Goal: Information Seeking & Learning: Find specific fact

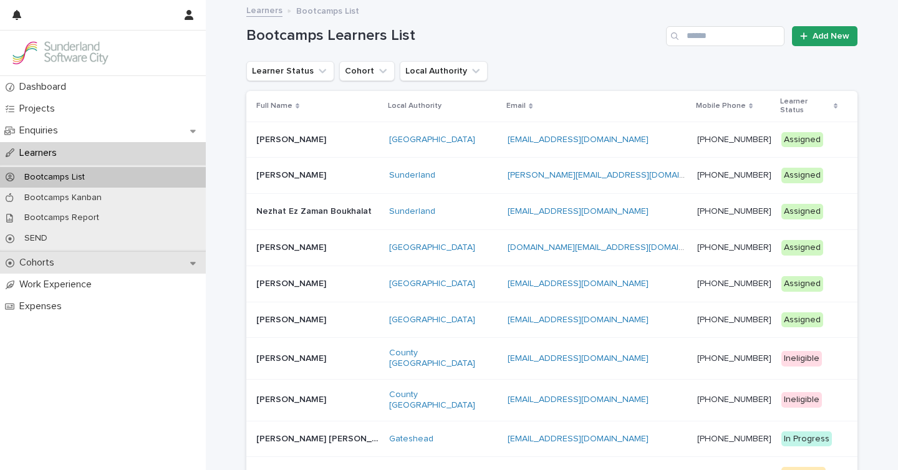
click at [54, 260] on p "Cohorts" at bounding box center [39, 263] width 50 height 12
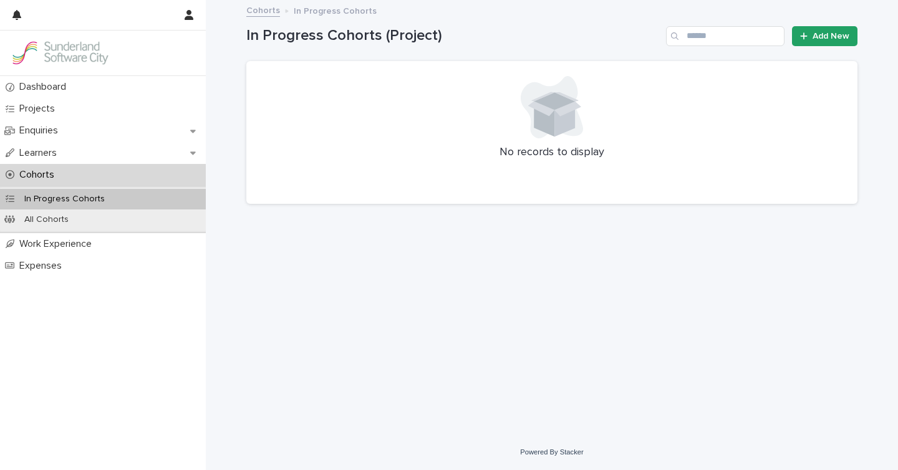
click at [258, 9] on link "Cohorts" at bounding box center [263, 9] width 34 height 14
click at [85, 221] on div "All Cohorts" at bounding box center [103, 220] width 206 height 21
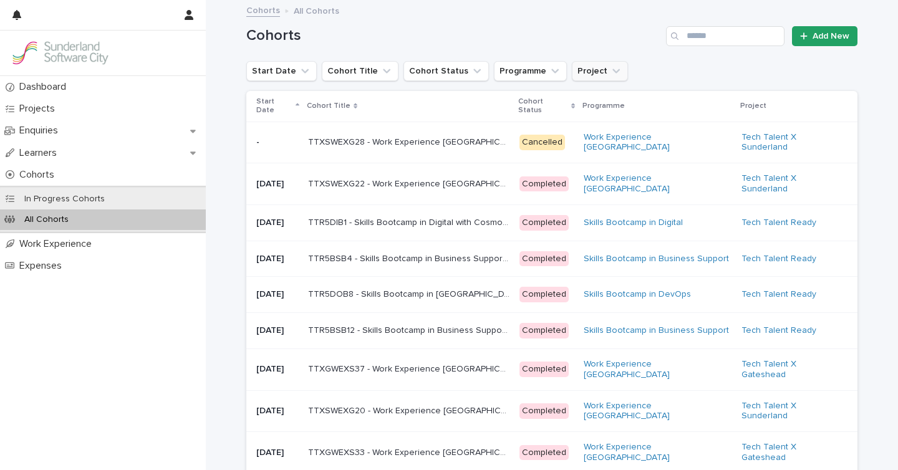
click at [610, 74] on icon "Project" at bounding box center [616, 71] width 12 height 12
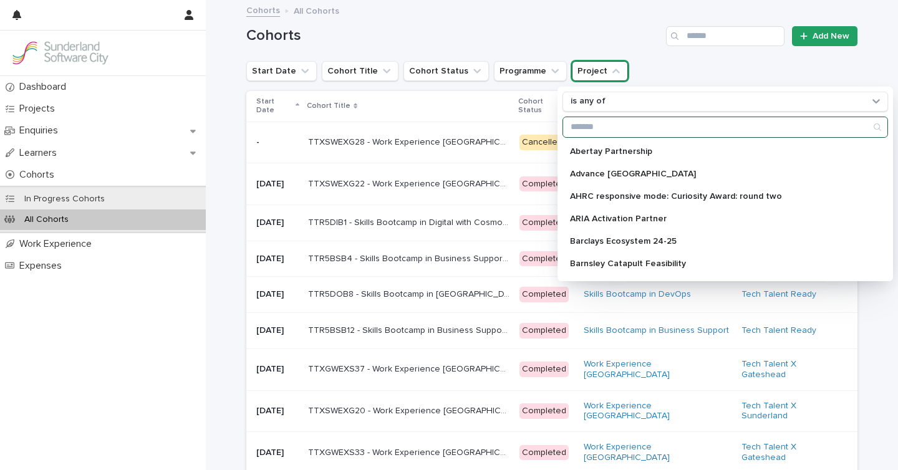
click at [586, 134] on input "Search" at bounding box center [725, 127] width 324 height 20
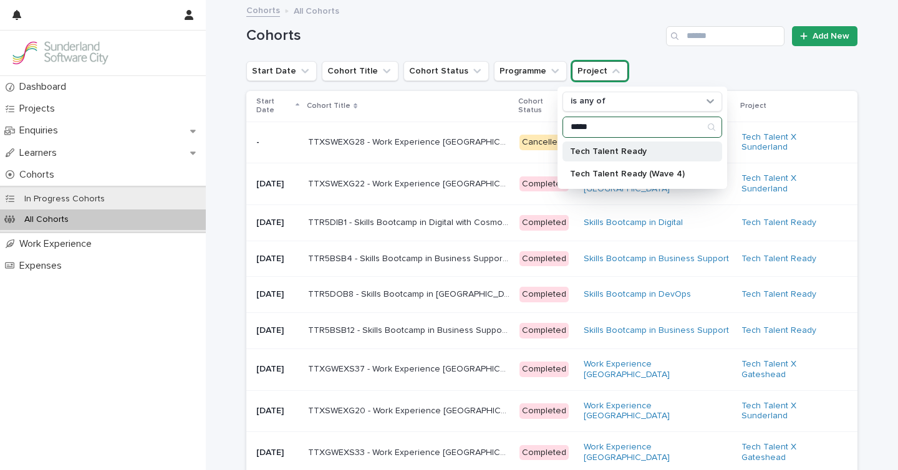
type input "*****"
click at [619, 160] on div "Tech Talent Ready" at bounding box center [643, 152] width 160 height 20
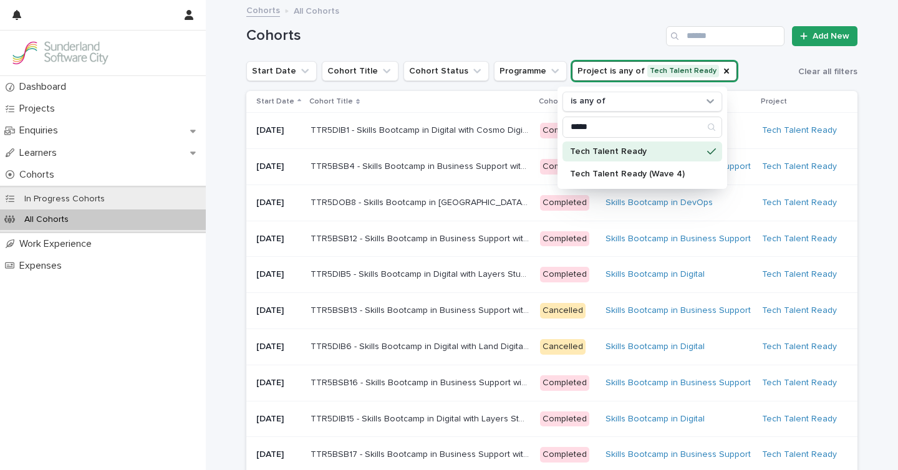
click at [525, 9] on div "Cohorts All Cohorts" at bounding box center [552, 10] width 624 height 17
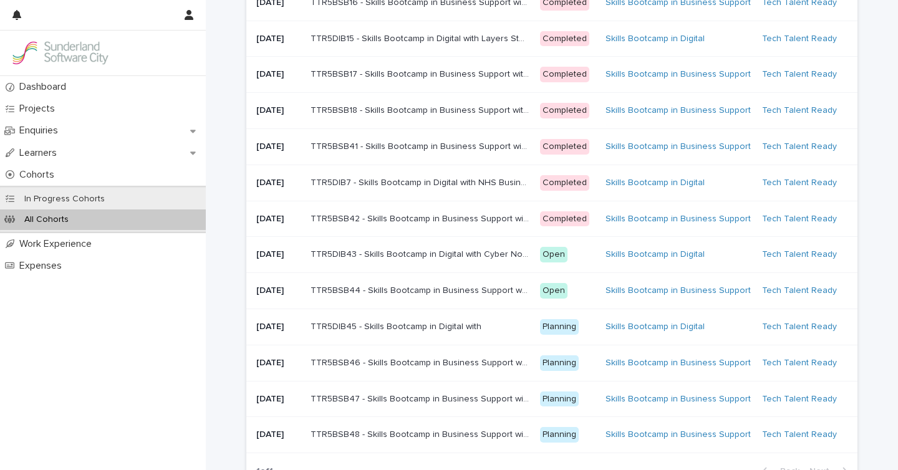
scroll to position [382, 0]
click at [393, 115] on p "TTR5BSB18 - Skills Bootcamp in Business Support with NHS Business Services Auth…" at bounding box center [421, 108] width 221 height 13
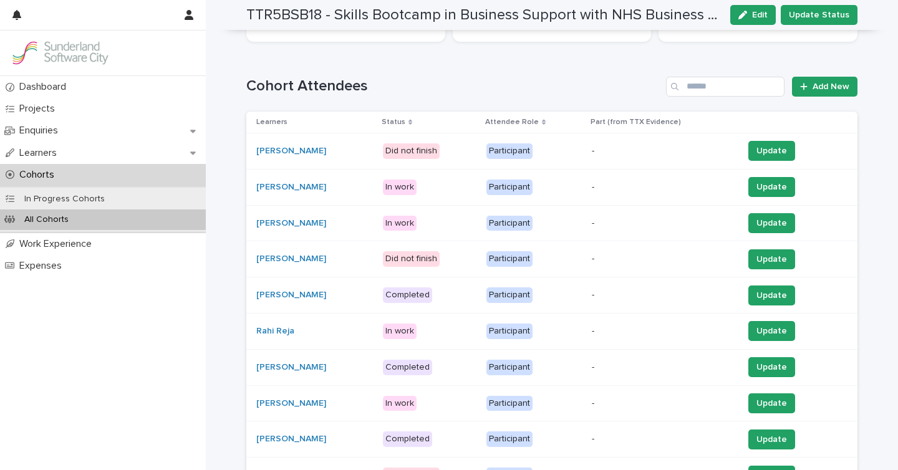
scroll to position [244, 0]
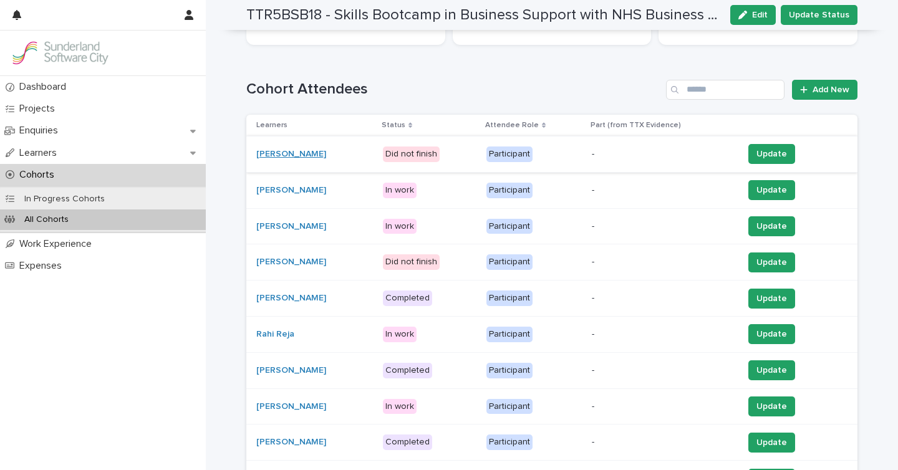
click at [297, 155] on link "[PERSON_NAME]" at bounding box center [291, 154] width 70 height 11
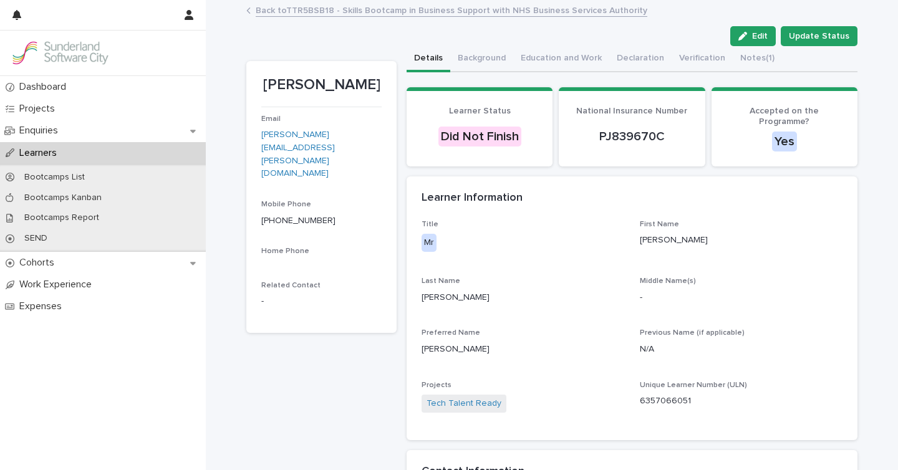
click at [663, 395] on p "6357066051" at bounding box center [741, 401] width 203 height 13
copy p "6357066051"
click at [347, 7] on link "Back to TTR5BSB18 - Skills Bootcamp in Business Support with NHS Business Servi…" at bounding box center [452, 9] width 392 height 14
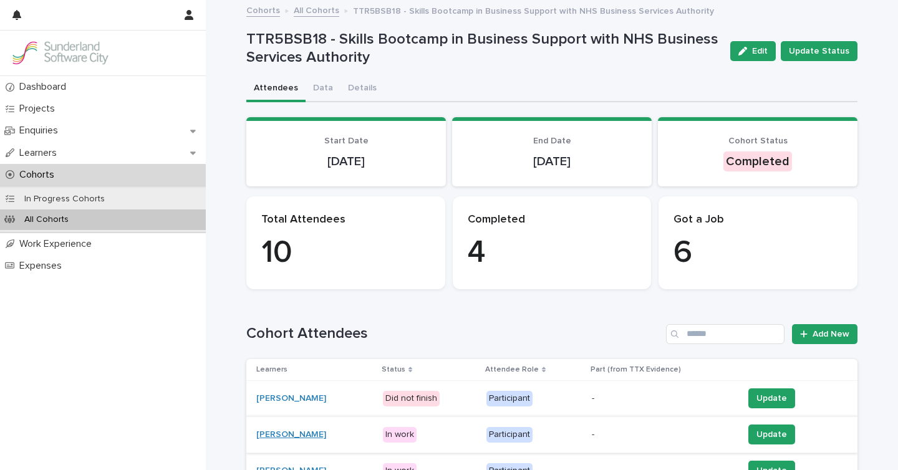
click at [295, 433] on link "[PERSON_NAME]" at bounding box center [291, 435] width 70 height 11
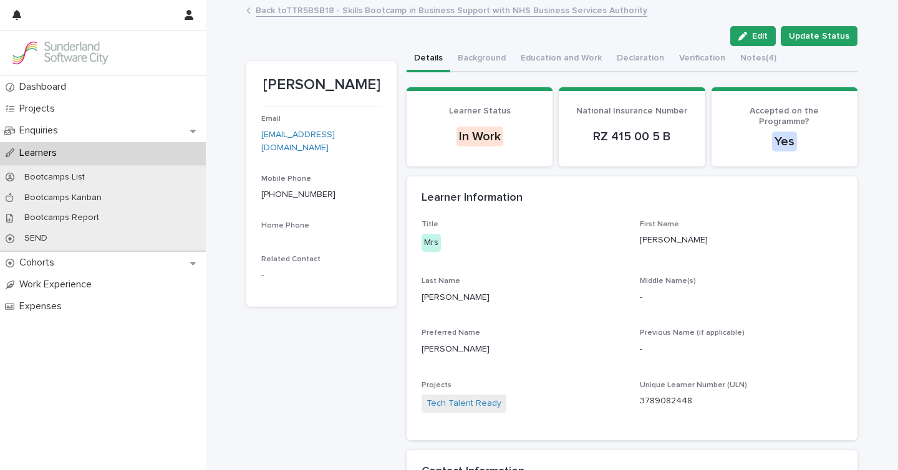
click at [672, 395] on p "3789082448" at bounding box center [741, 401] width 203 height 13
copy p "3789082448"
click at [736, 64] on button "Notes (4)" at bounding box center [758, 59] width 51 height 26
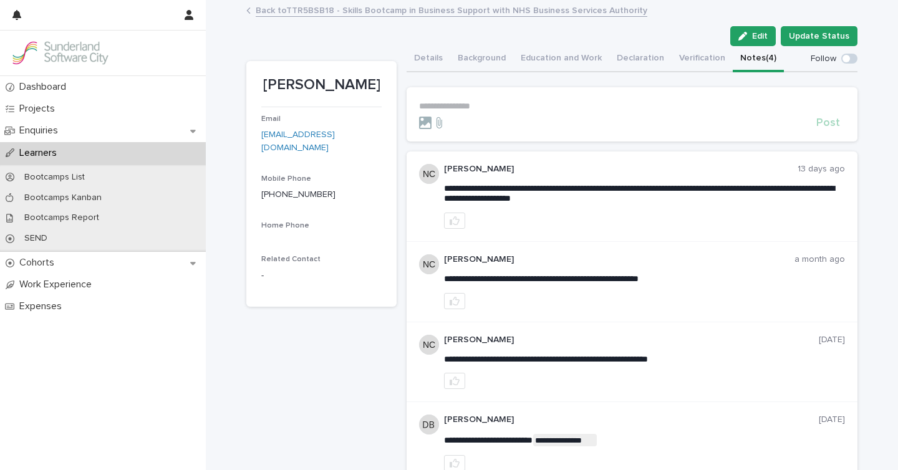
click at [288, 10] on link "Back to TTR5BSB18 - Skills Bootcamp in Business Support with NHS Business Servi…" at bounding box center [452, 9] width 392 height 14
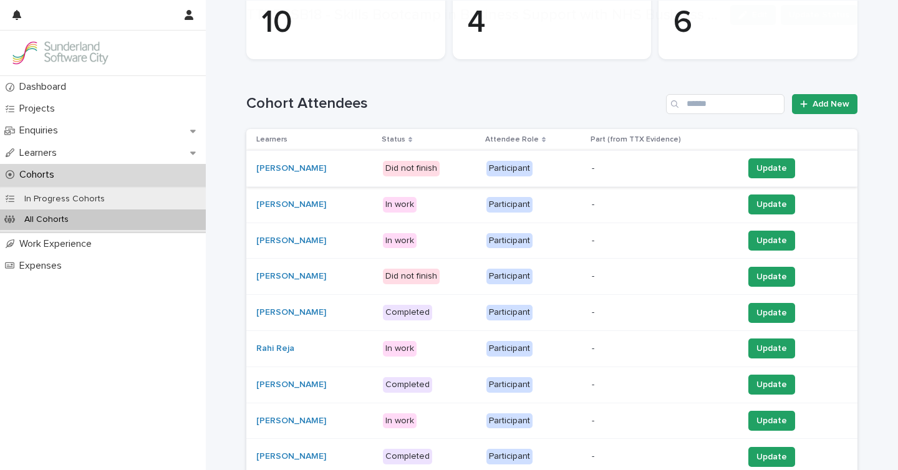
scroll to position [233, 0]
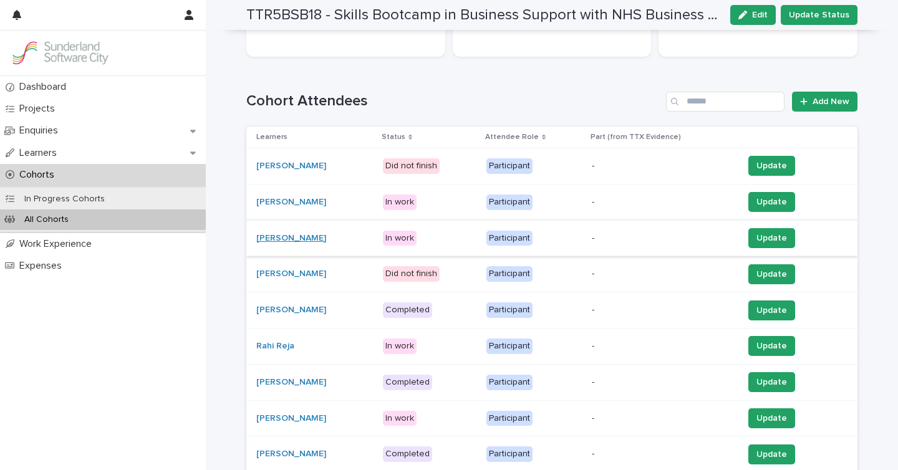
click at [292, 238] on link "[PERSON_NAME]" at bounding box center [291, 238] width 70 height 11
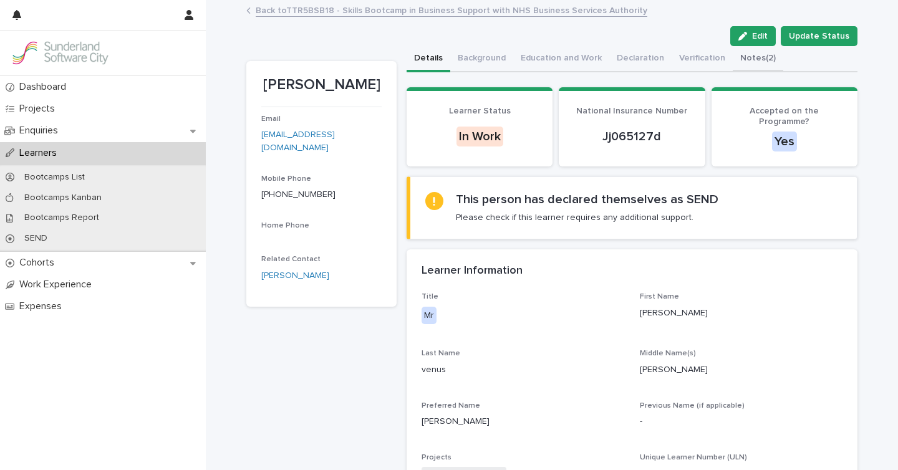
click at [749, 61] on button "Notes (2)" at bounding box center [758, 59] width 51 height 26
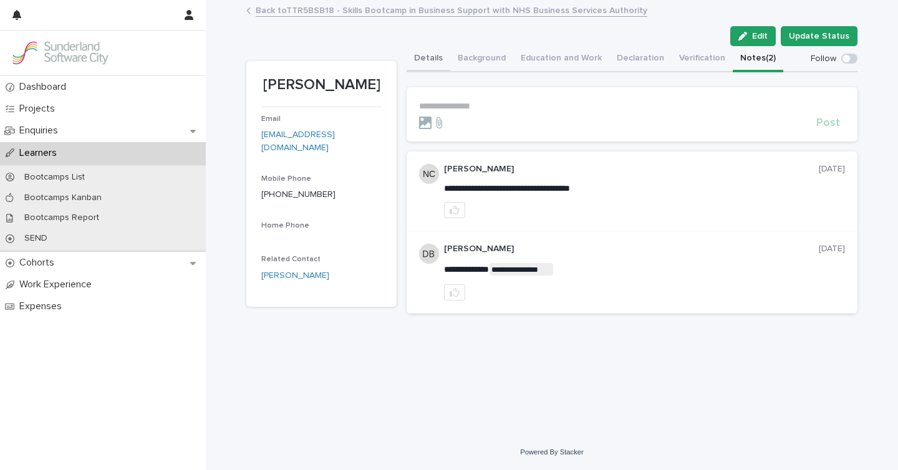
click at [426, 59] on button "Details" at bounding box center [429, 59] width 44 height 26
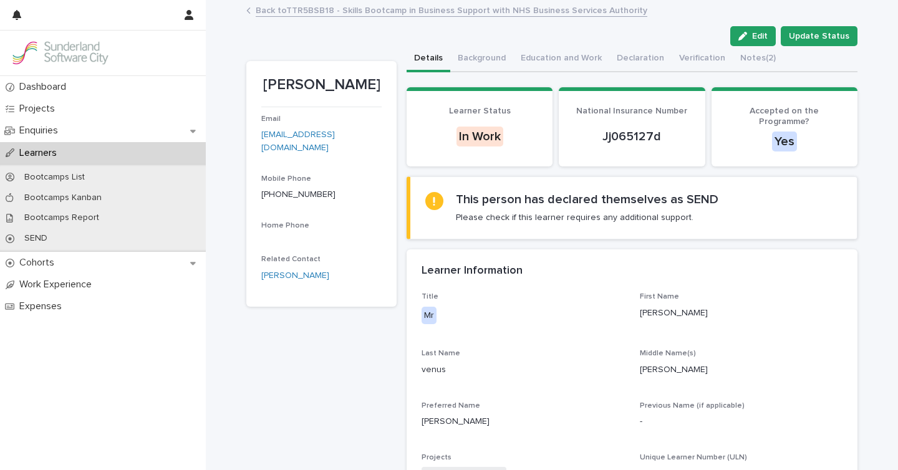
click at [662, 467] on p "9847949823" at bounding box center [741, 473] width 203 height 13
copy p "9847949823"
click at [335, 14] on link "Back to TTR5BSB18 - Skills Bootcamp in Business Support with NHS Business Servi…" at bounding box center [452, 9] width 392 height 14
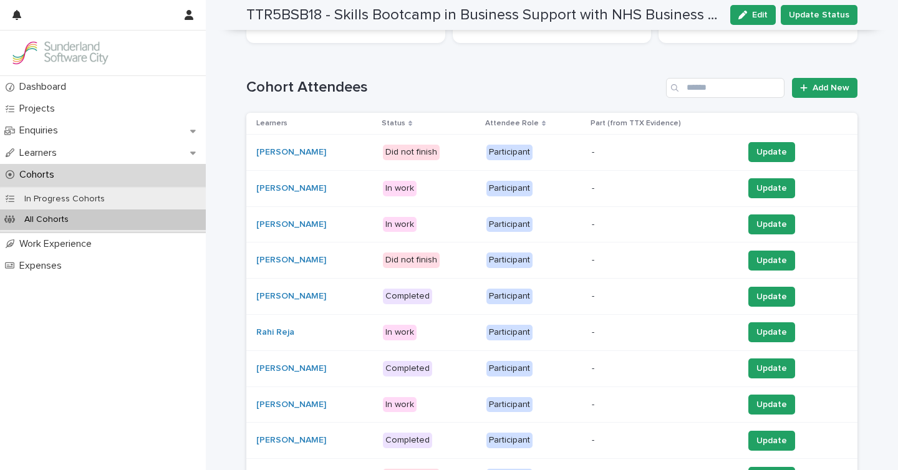
scroll to position [244, 0]
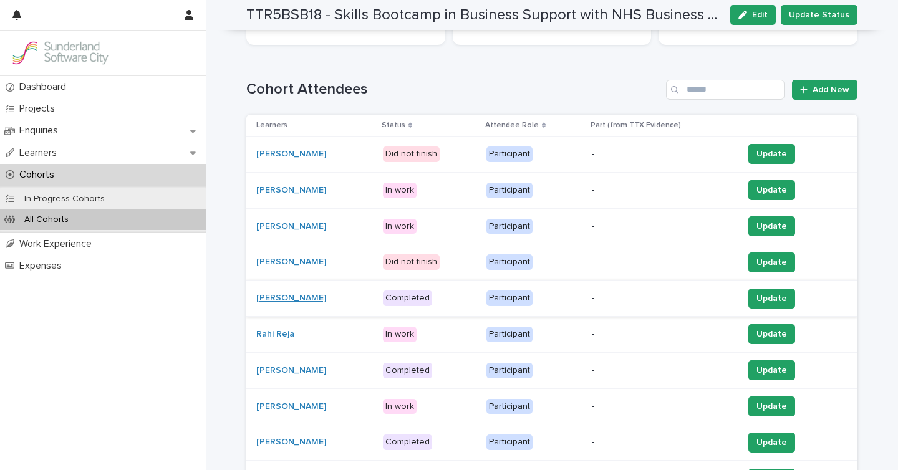
click at [287, 299] on link "[PERSON_NAME]" at bounding box center [291, 298] width 70 height 11
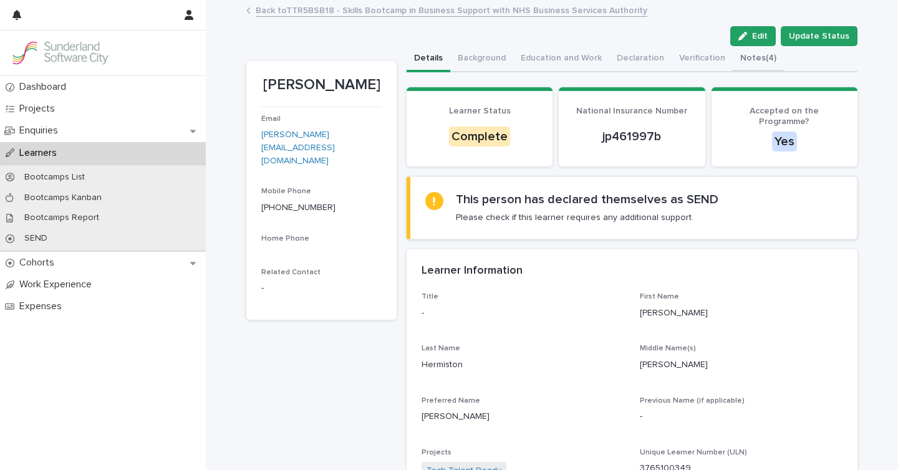
click at [749, 57] on button "Notes (4)" at bounding box center [758, 59] width 51 height 26
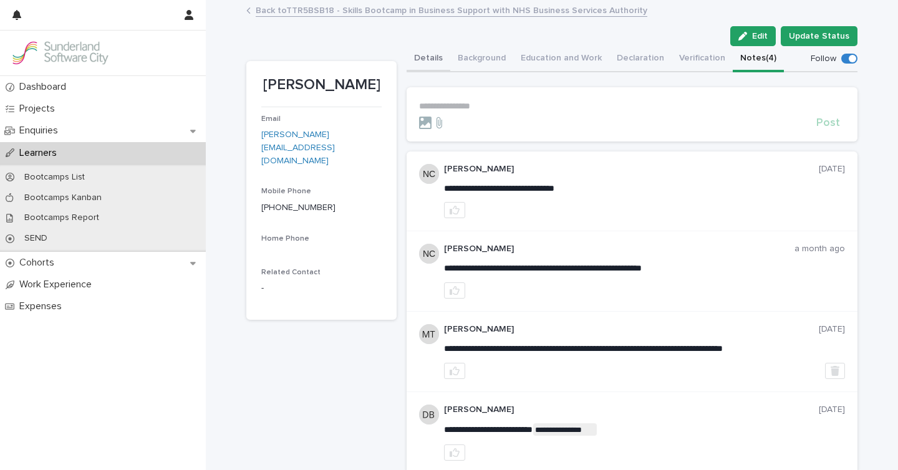
click at [436, 57] on button "Details" at bounding box center [429, 59] width 44 height 26
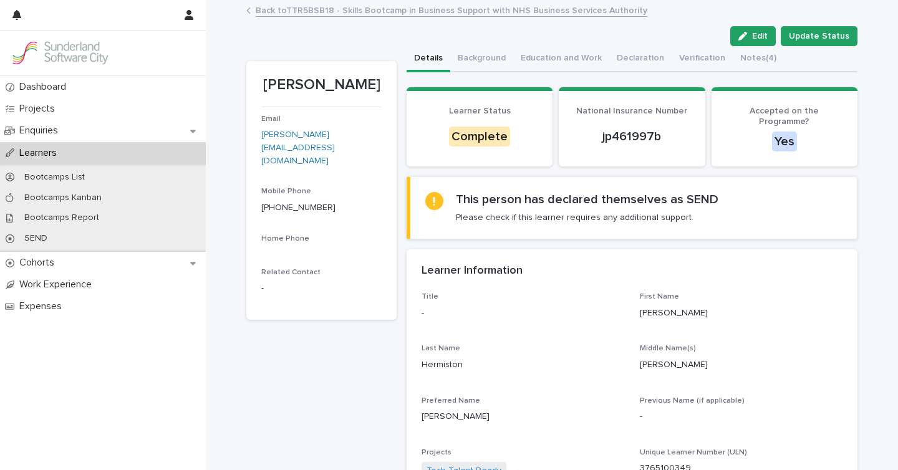
click at [656, 462] on p "3765100349" at bounding box center [741, 468] width 203 height 13
copy p "3765100349"
click at [264, 17] on div "Back to TTR5BSB18 - Skills Bootcamp in Business Support with NHS Business Servi…" at bounding box center [552, 10] width 624 height 17
click at [268, 11] on link "Back to TTR5BSB18 - Skills Bootcamp in Business Support with NHS Business Servi…" at bounding box center [452, 9] width 392 height 14
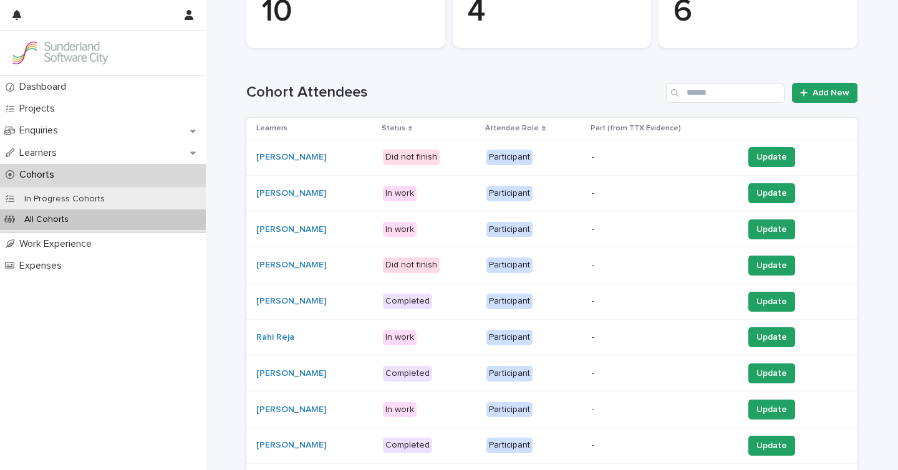
scroll to position [254, 0]
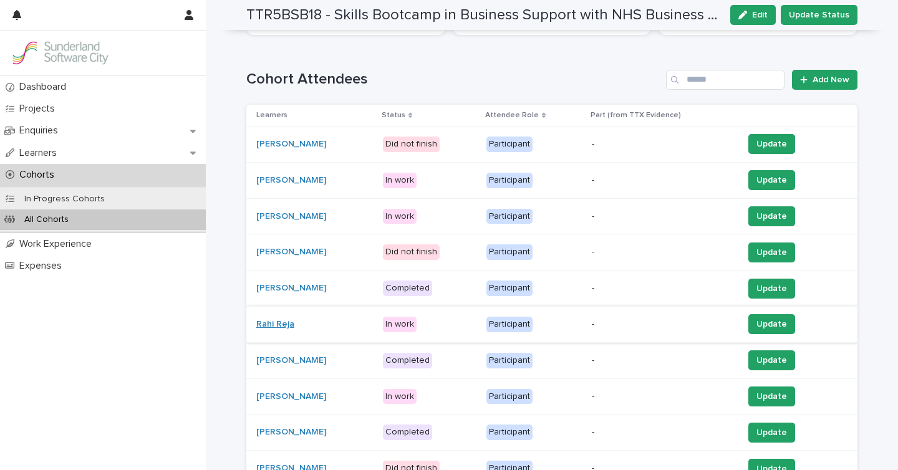
click at [275, 326] on link "Rahi Reja" at bounding box center [275, 324] width 38 height 11
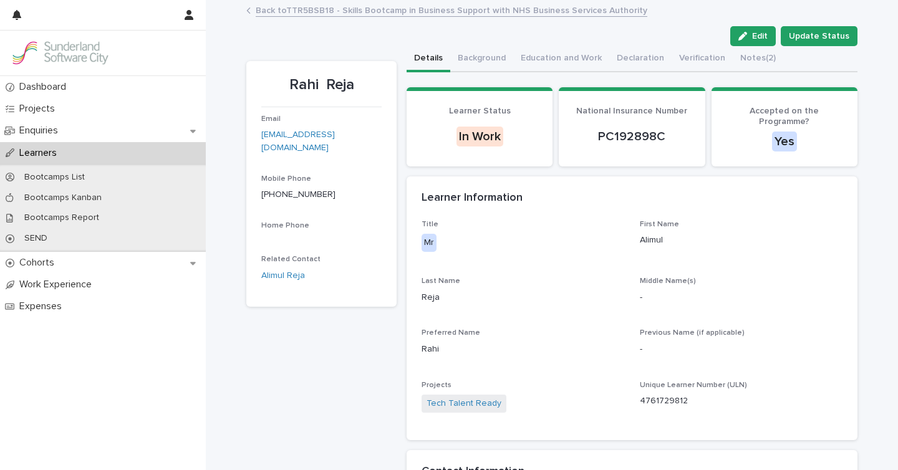
click at [660, 395] on p "4761729812" at bounding box center [741, 401] width 203 height 13
copy p "4761729812"
click at [746, 60] on button "Notes (2)" at bounding box center [758, 59] width 51 height 26
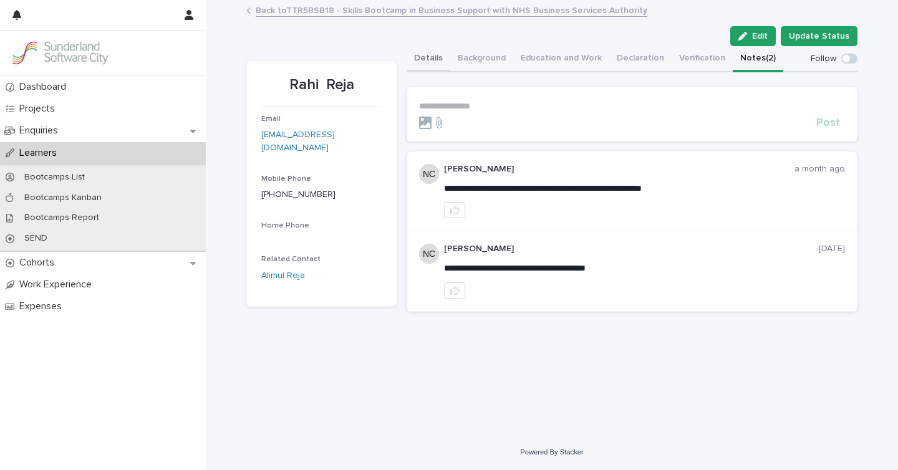
click at [432, 57] on button "Details" at bounding box center [429, 59] width 44 height 26
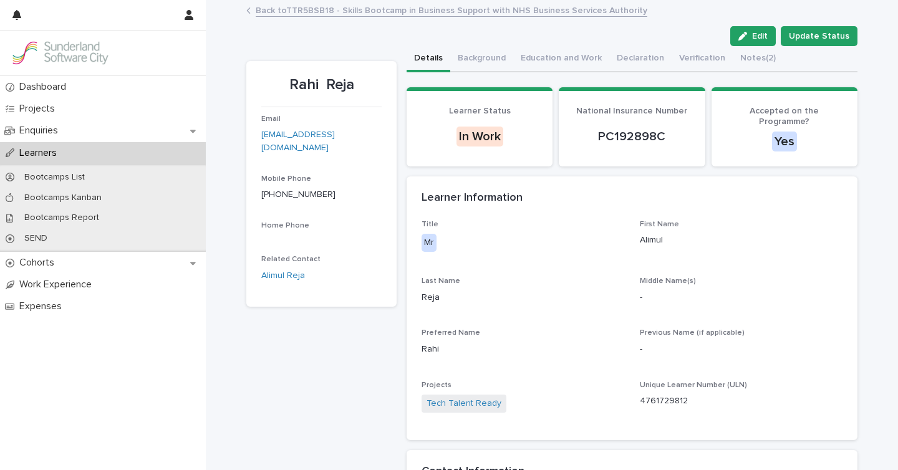
click at [263, 9] on link "Back to TTR5BSB18 - Skills Bootcamp in Business Support with NHS Business Servi…" at bounding box center [452, 9] width 392 height 14
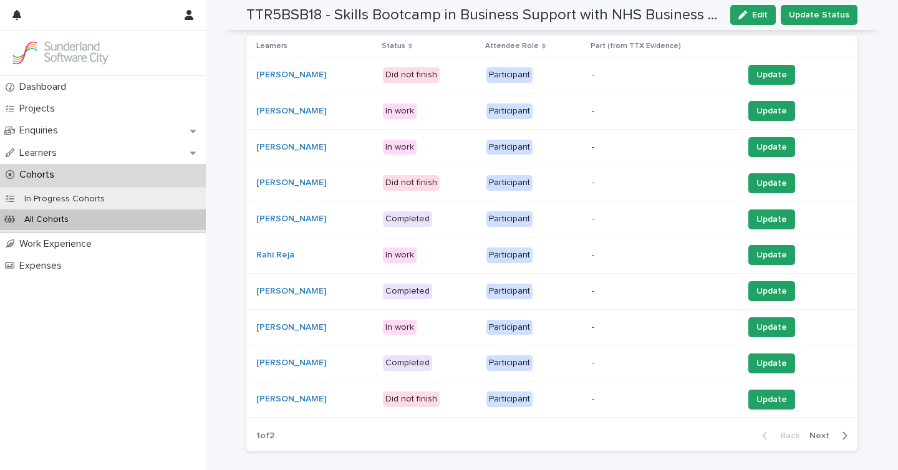
scroll to position [332, 0]
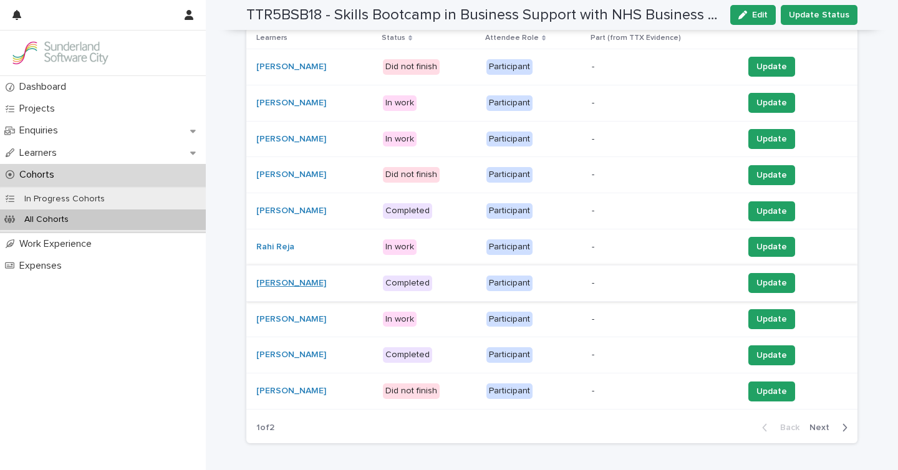
click at [291, 283] on link "[PERSON_NAME]" at bounding box center [291, 283] width 70 height 11
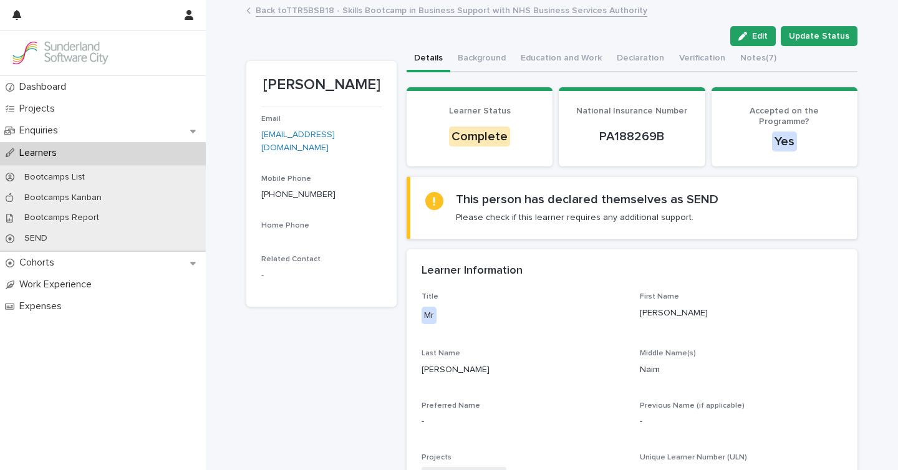
click at [663, 467] on p "9927100883" at bounding box center [741, 473] width 203 height 13
copy p "9927100883"
click at [300, 4] on link "Back to TTR5BSB18 - Skills Bootcamp in Business Support with NHS Business Servi…" at bounding box center [452, 9] width 392 height 14
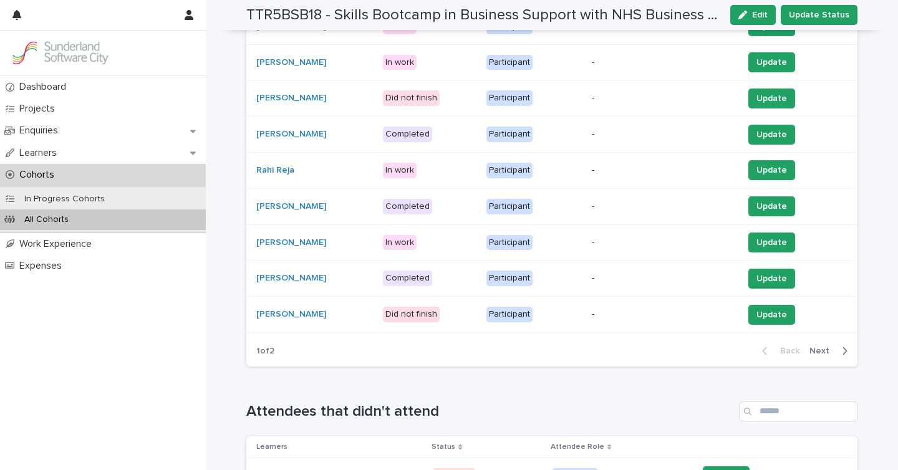
scroll to position [410, 0]
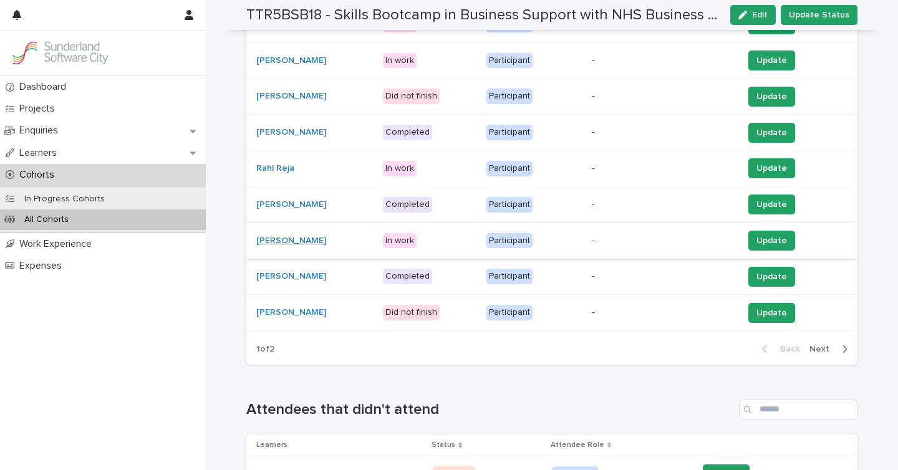
click at [276, 239] on link "[PERSON_NAME]" at bounding box center [291, 241] width 70 height 11
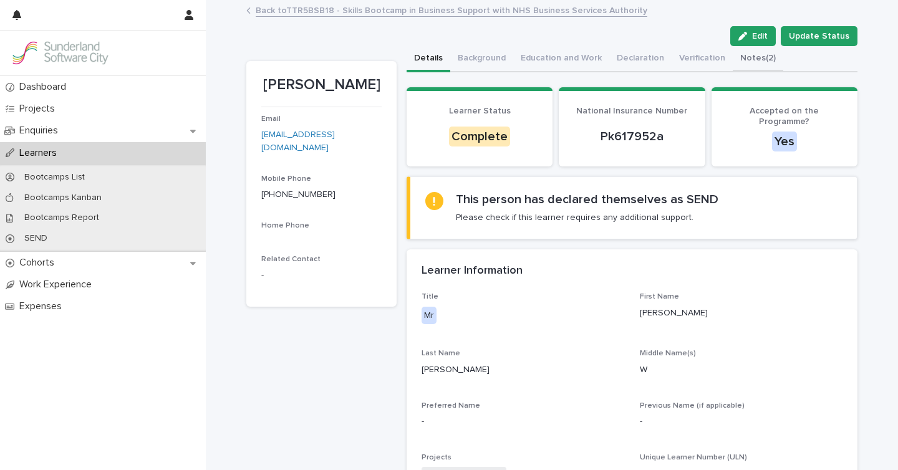
click at [743, 60] on button "Notes (2)" at bounding box center [758, 59] width 51 height 26
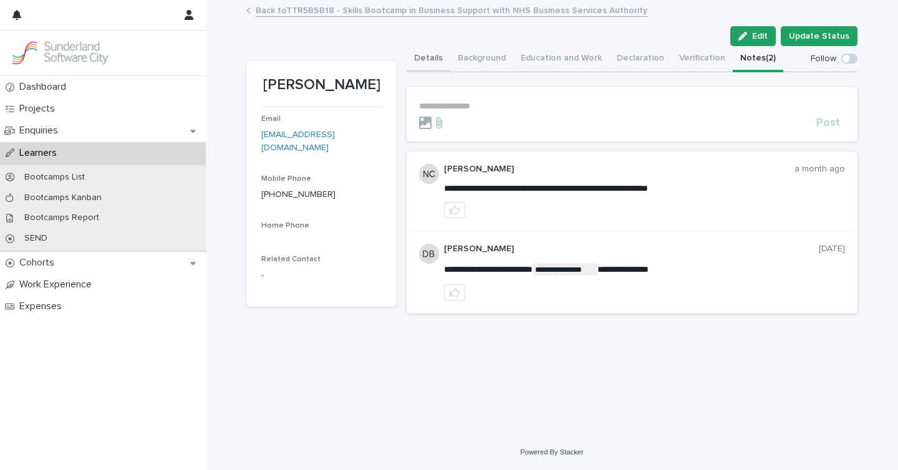
click at [430, 51] on button "Details" at bounding box center [429, 59] width 44 height 26
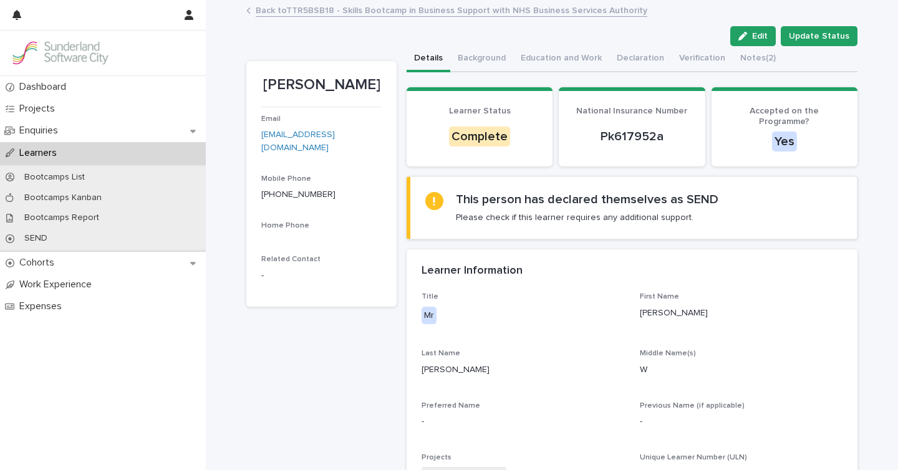
click at [667, 467] on p "8374387067" at bounding box center [741, 473] width 203 height 13
copy p "8374387067"
click at [292, 15] on link "Back to TTR5BSB18 - Skills Bootcamp in Business Support with NHS Business Servi…" at bounding box center [452, 9] width 392 height 14
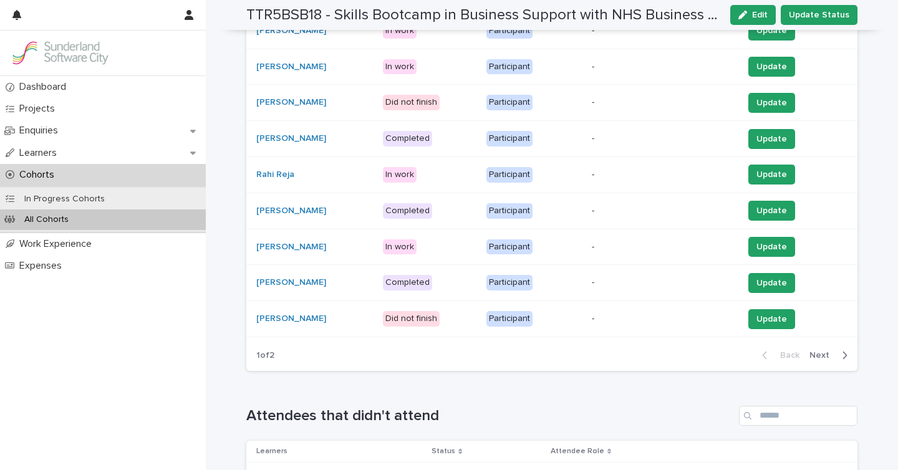
scroll to position [405, 0]
click at [304, 278] on link "[PERSON_NAME]" at bounding box center [291, 282] width 70 height 11
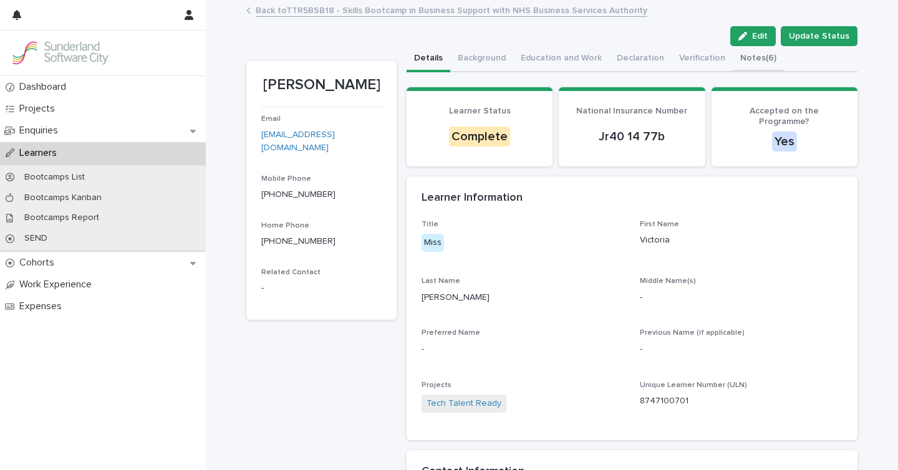
click at [733, 62] on button "Notes (6)" at bounding box center [758, 59] width 51 height 26
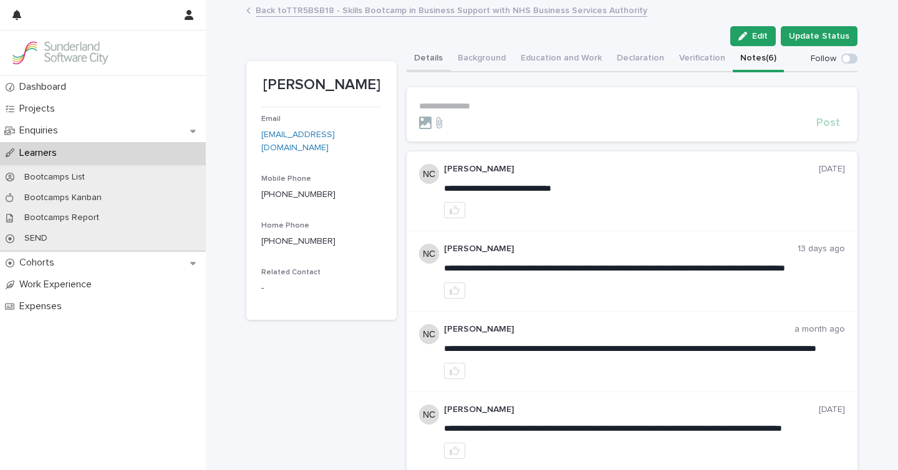
click at [429, 67] on button "Details" at bounding box center [429, 59] width 44 height 26
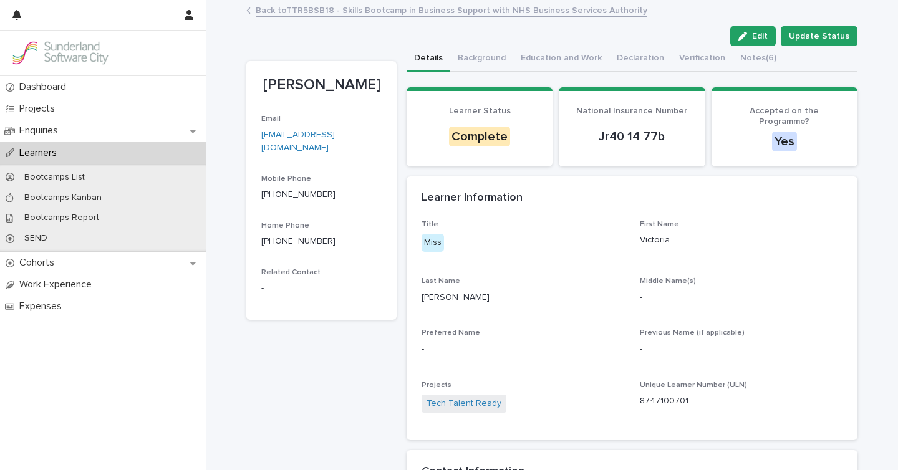
click at [665, 395] on p "8747100701" at bounding box center [741, 401] width 203 height 13
copy p "8747100701"
click at [298, 4] on link "Back to TTR5BSB18 - Skills Bootcamp in Business Support with NHS Business Servi…" at bounding box center [452, 9] width 392 height 14
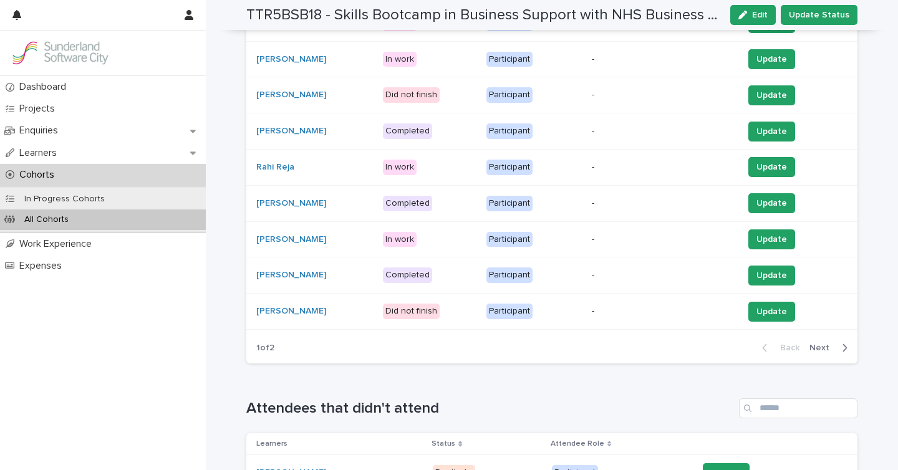
scroll to position [412, 0]
click at [292, 311] on link "[PERSON_NAME]" at bounding box center [291, 311] width 70 height 11
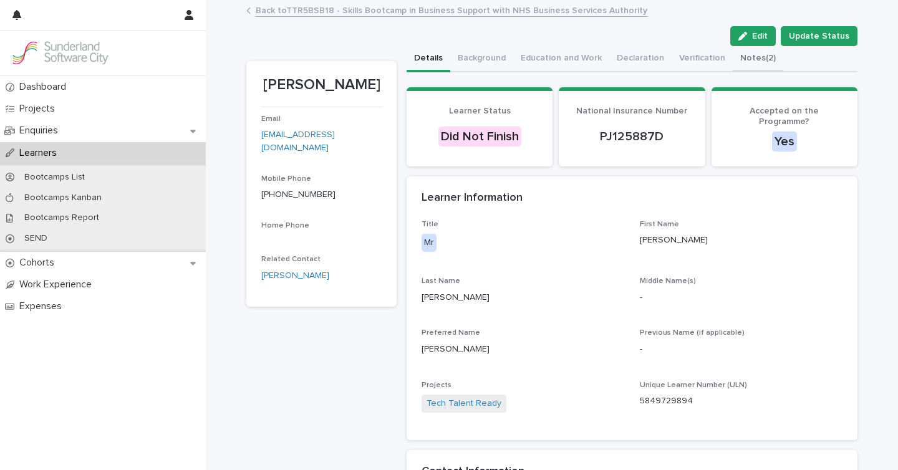
click at [748, 60] on button "Notes (2)" at bounding box center [758, 59] width 51 height 26
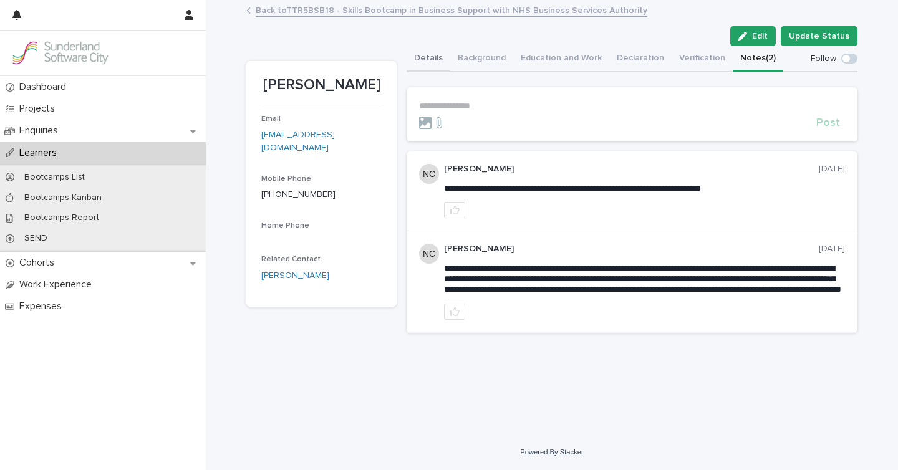
click at [419, 58] on button "Details" at bounding box center [429, 59] width 44 height 26
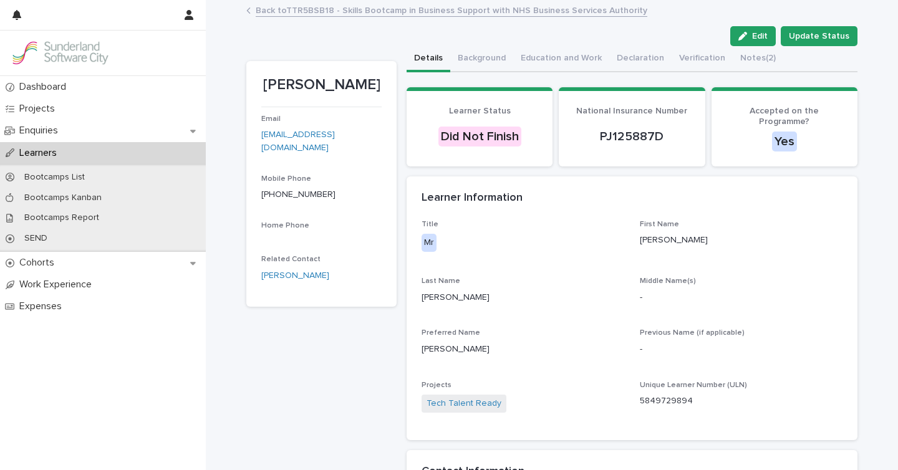
click at [410, 9] on link "Back to TTR5BSB18 - Skills Bootcamp in Business Support with NHS Business Servi…" at bounding box center [452, 9] width 392 height 14
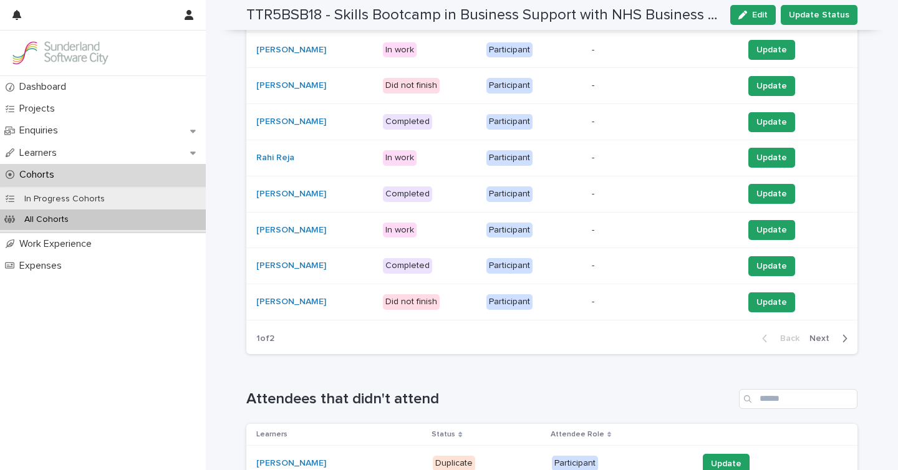
scroll to position [481, 0]
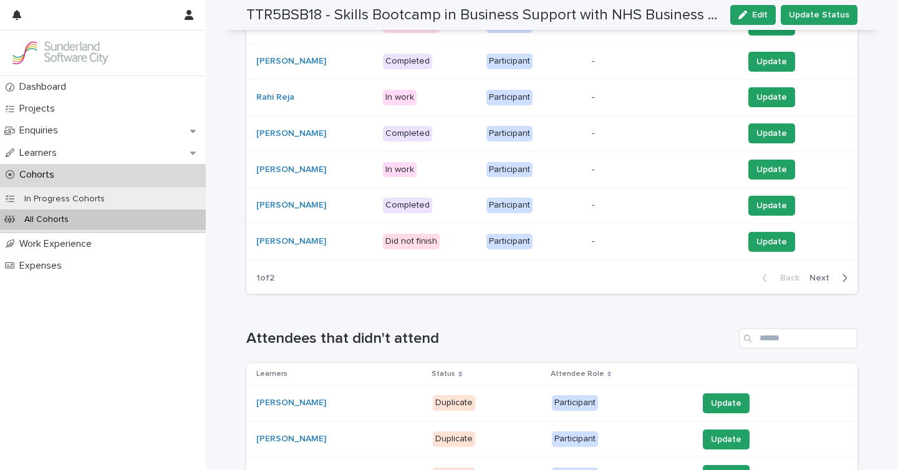
click at [818, 281] on span "Next" at bounding box center [822, 278] width 27 height 9
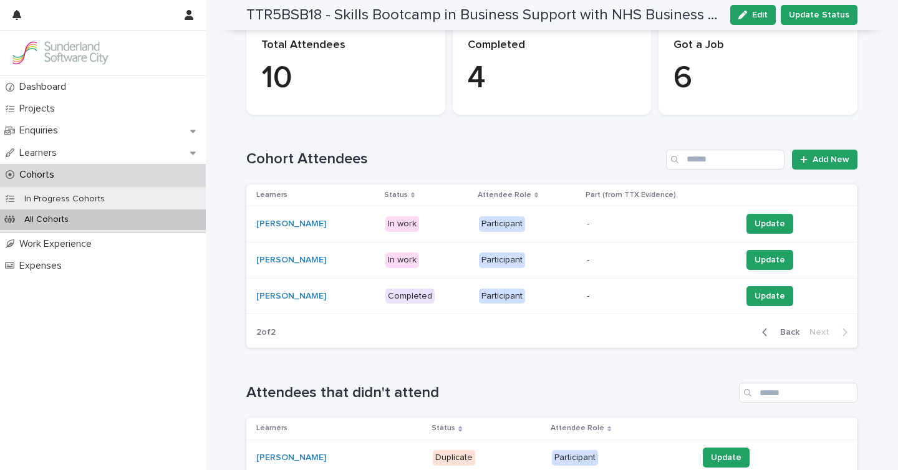
scroll to position [143, 0]
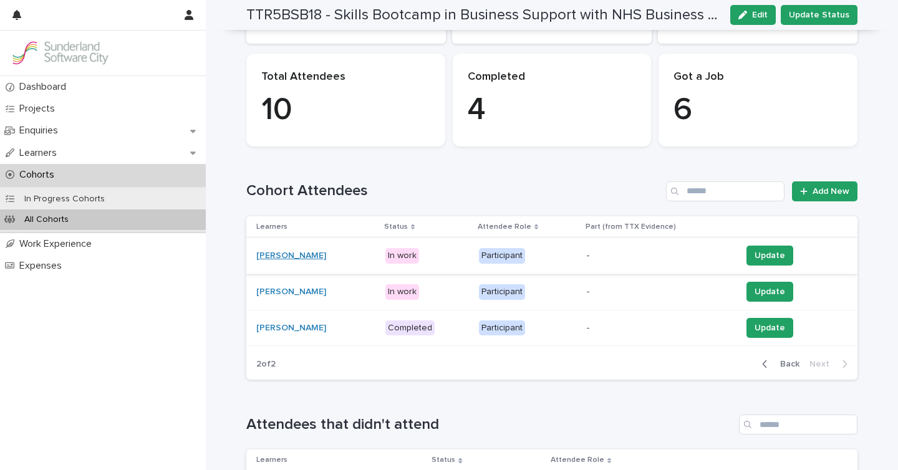
click at [309, 256] on link "[PERSON_NAME]" at bounding box center [291, 256] width 70 height 11
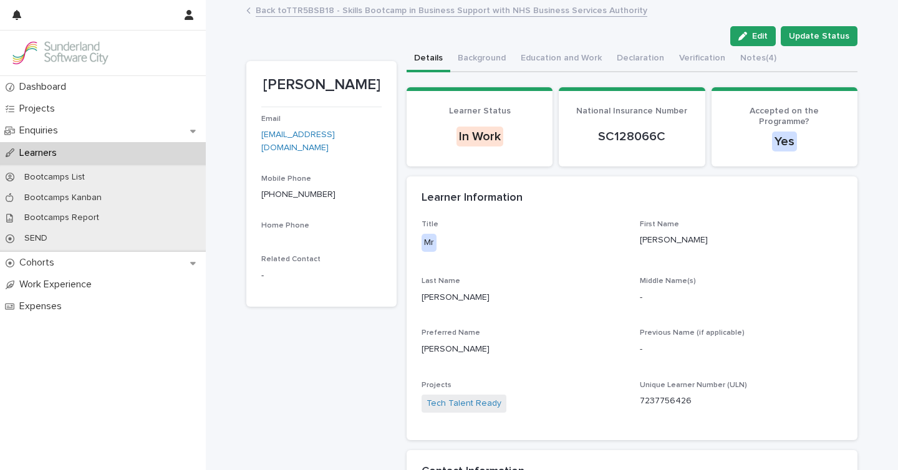
click at [653, 395] on p "7237756426" at bounding box center [741, 401] width 203 height 13
copy p "7237756426"
click at [344, 14] on link "Back to TTR5BSB18 - Skills Bootcamp in Business Support with NHS Business Servi…" at bounding box center [452, 9] width 392 height 14
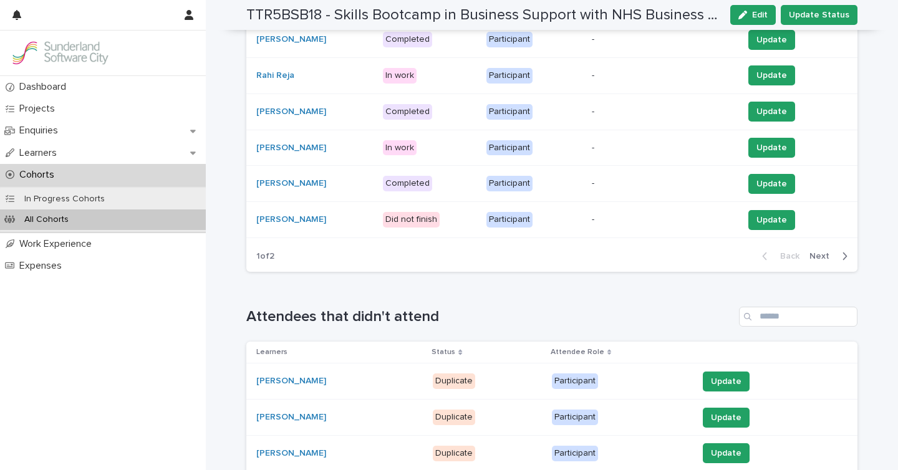
scroll to position [506, 0]
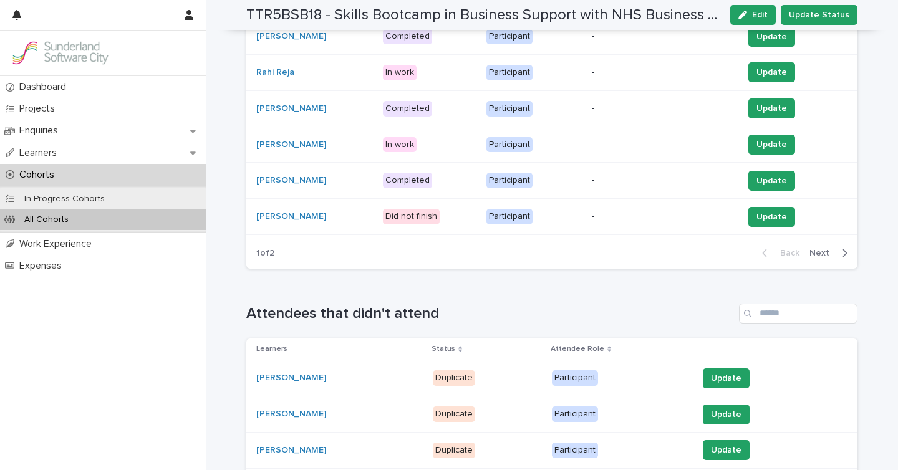
click at [838, 253] on div "button" at bounding box center [842, 253] width 11 height 11
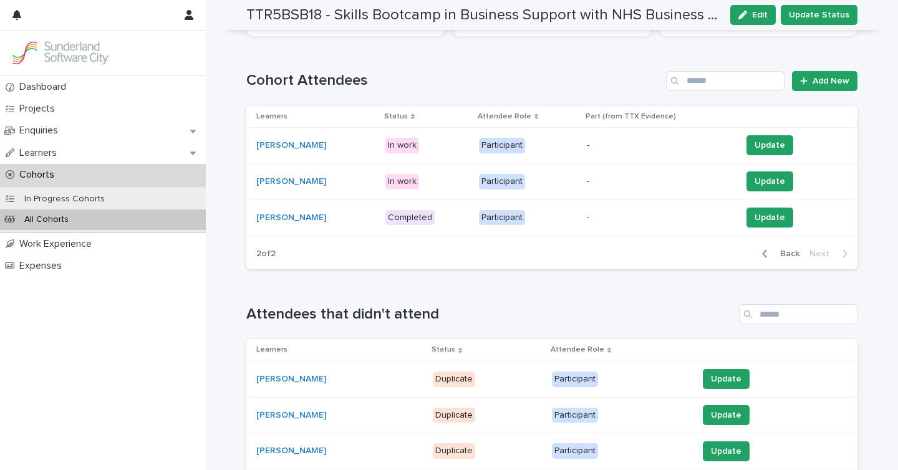
scroll to position [251, 0]
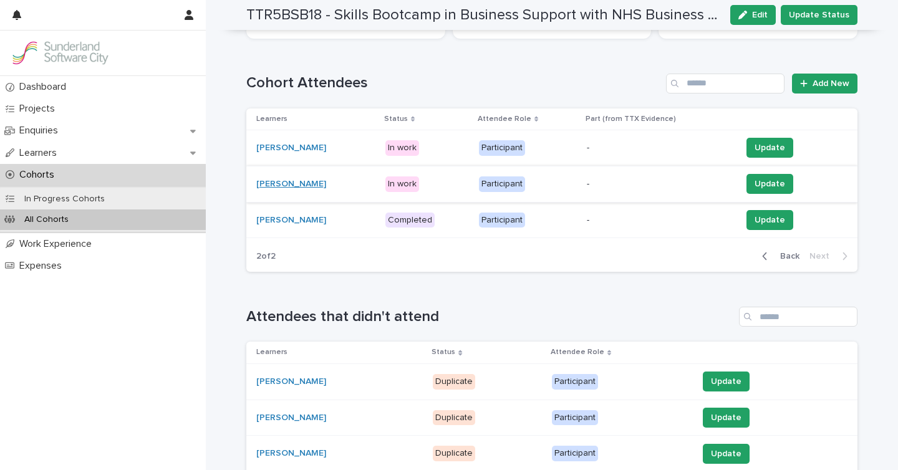
click at [304, 183] on link "[PERSON_NAME]" at bounding box center [291, 184] width 70 height 11
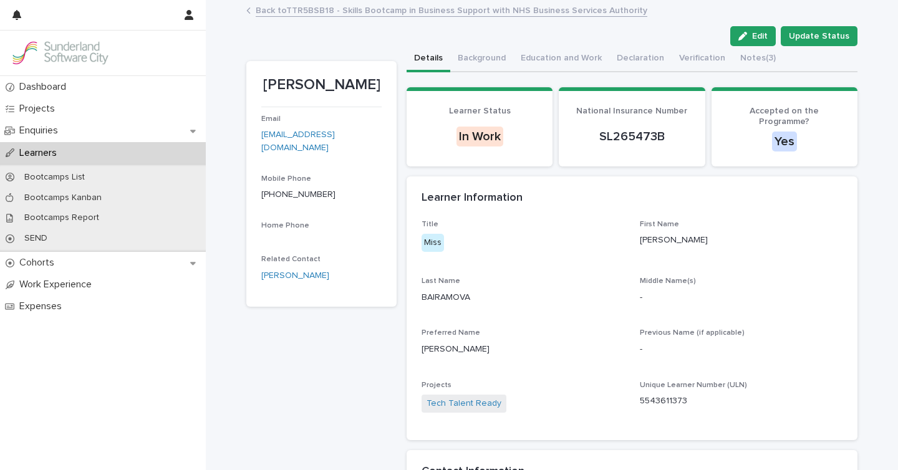
click at [667, 395] on p "5543611373" at bounding box center [741, 401] width 203 height 13
copy p "5543611373"
click at [738, 60] on button "Notes (3)" at bounding box center [758, 59] width 51 height 26
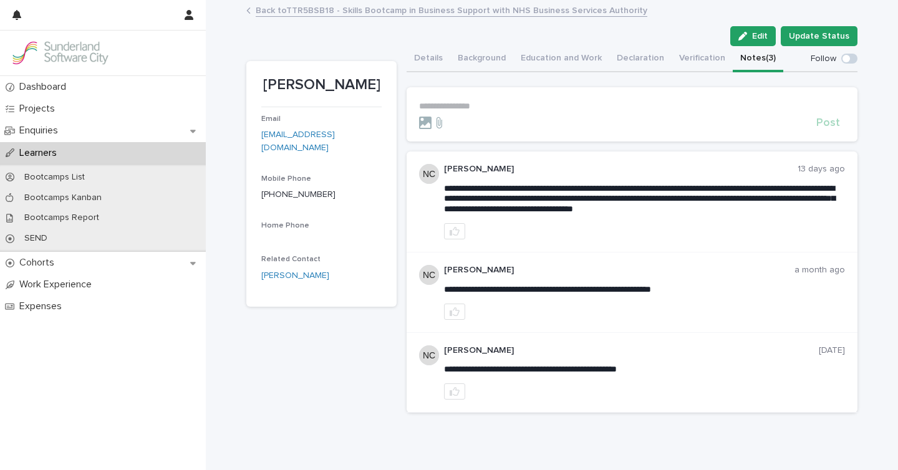
click at [415, 11] on link "Back to TTR5BSB18 - Skills Bootcamp in Business Support with NHS Business Servi…" at bounding box center [452, 9] width 392 height 14
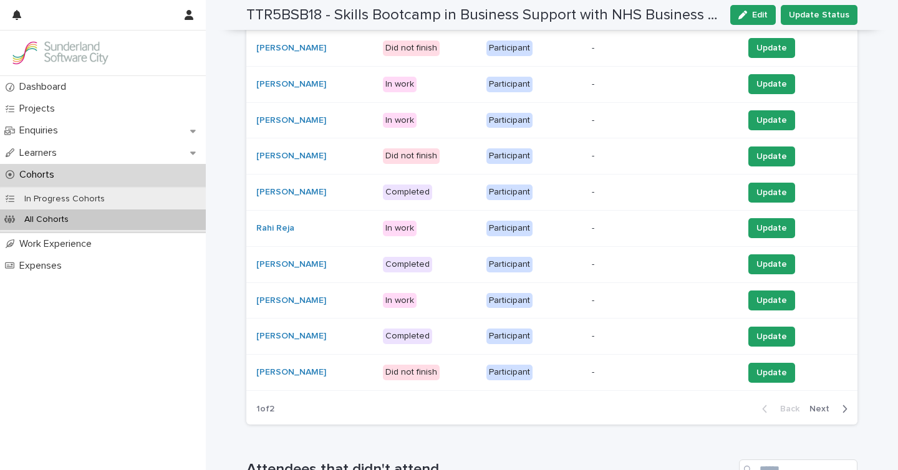
scroll to position [524, 0]
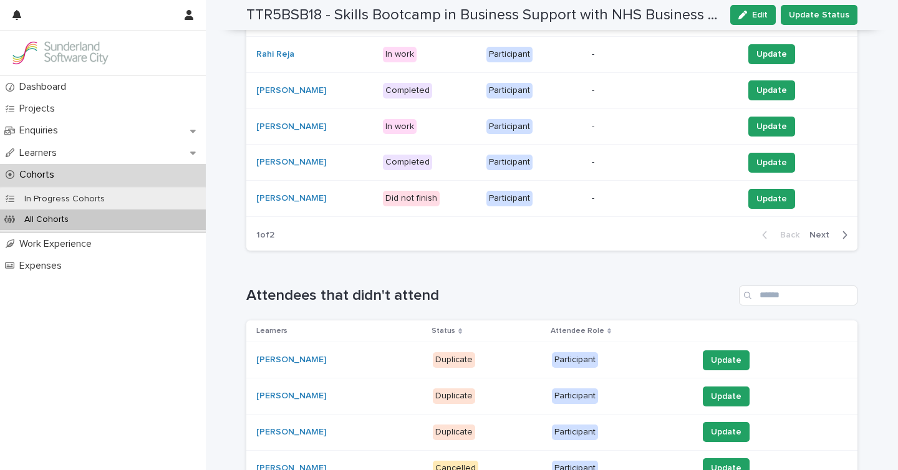
click at [824, 233] on span "Next" at bounding box center [822, 235] width 27 height 9
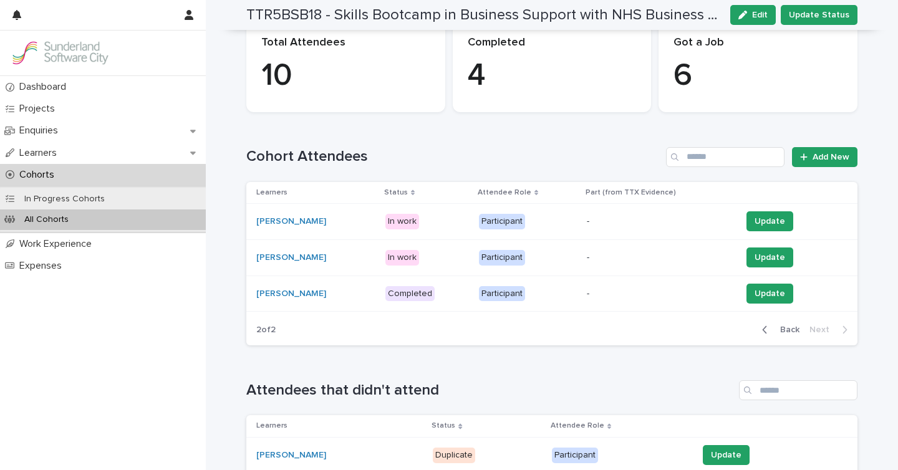
scroll to position [162, 0]
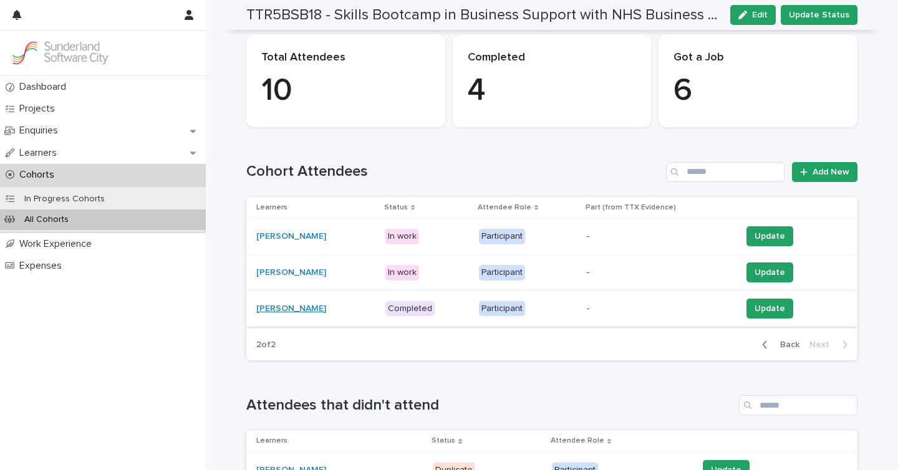
click at [269, 308] on link "[PERSON_NAME]" at bounding box center [291, 309] width 70 height 11
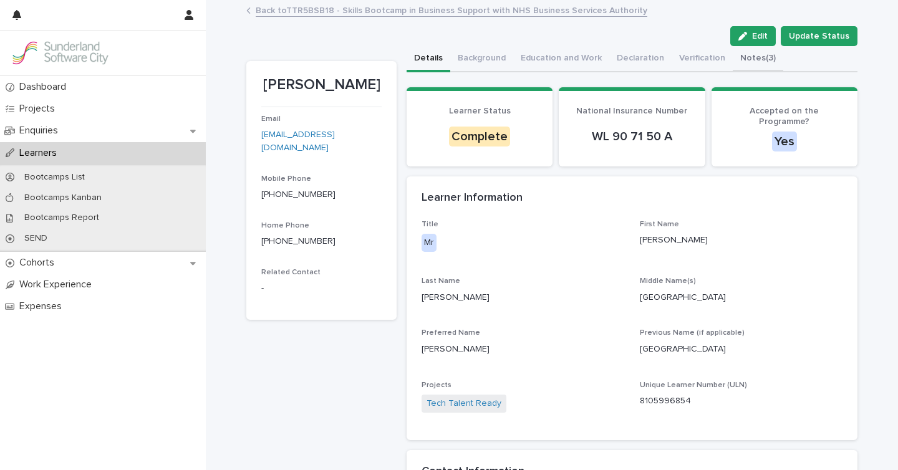
click at [746, 59] on button "Notes (3)" at bounding box center [758, 59] width 51 height 26
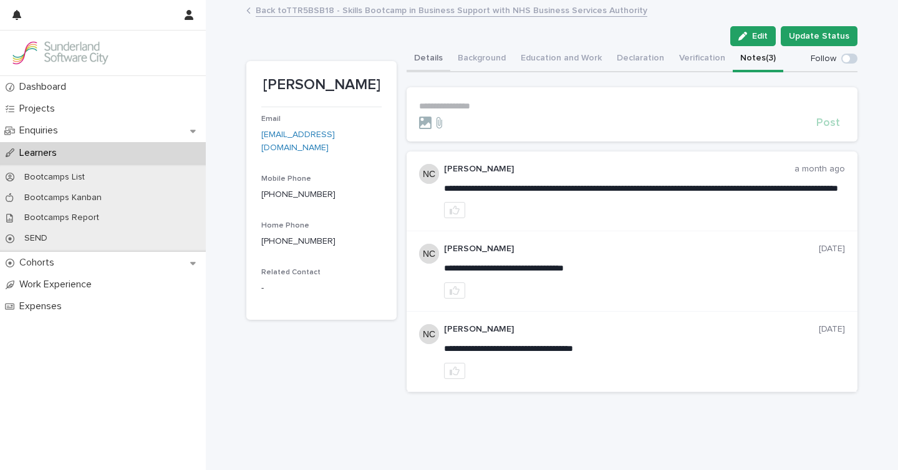
click at [438, 57] on button "Details" at bounding box center [429, 59] width 44 height 26
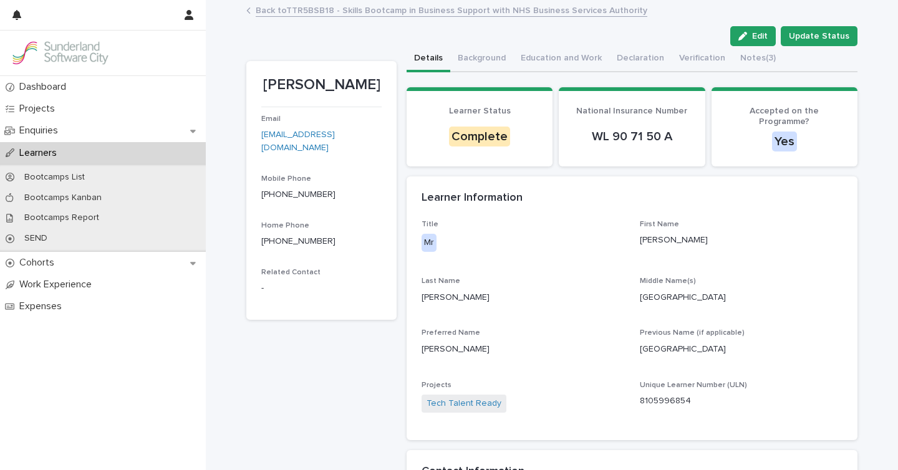
click at [668, 395] on p "8105996854" at bounding box center [741, 401] width 203 height 13
click at [365, 12] on link "Back to TTR5BSB18 - Skills Bootcamp in Business Support with NHS Business Servi…" at bounding box center [452, 9] width 392 height 14
click at [62, 263] on p "Cohorts" at bounding box center [39, 263] width 50 height 12
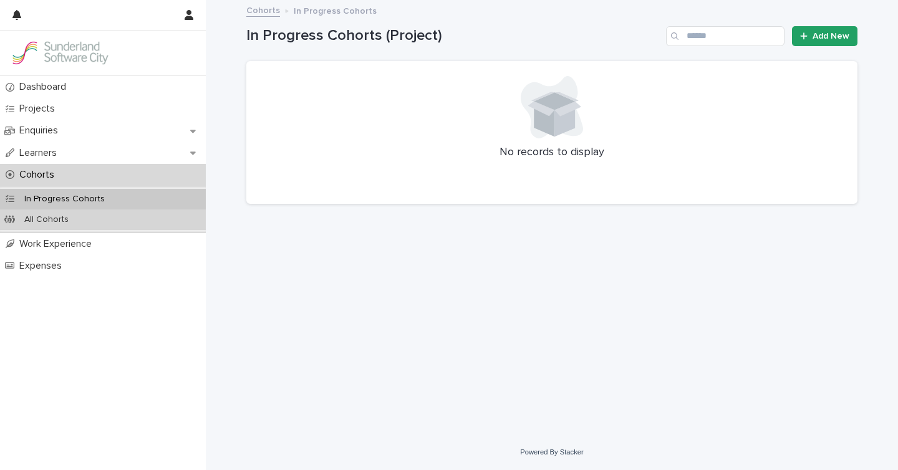
click at [127, 220] on div "All Cohorts" at bounding box center [103, 220] width 206 height 21
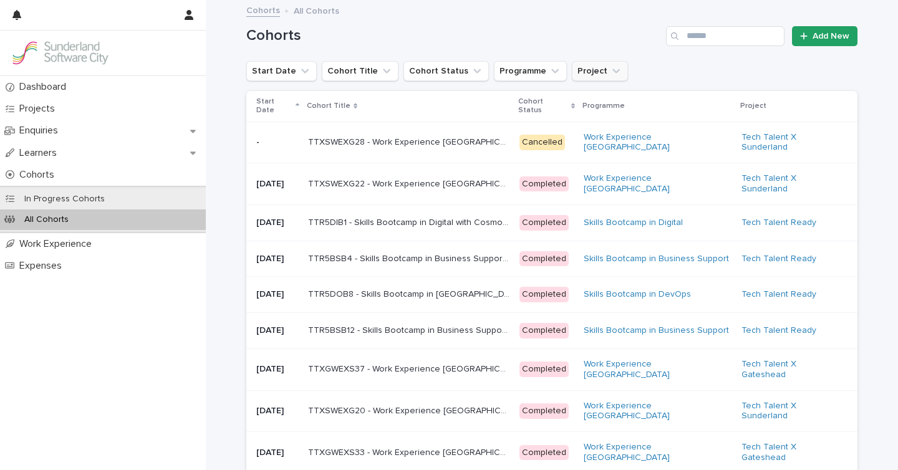
click at [584, 69] on button "Project" at bounding box center [600, 71] width 56 height 20
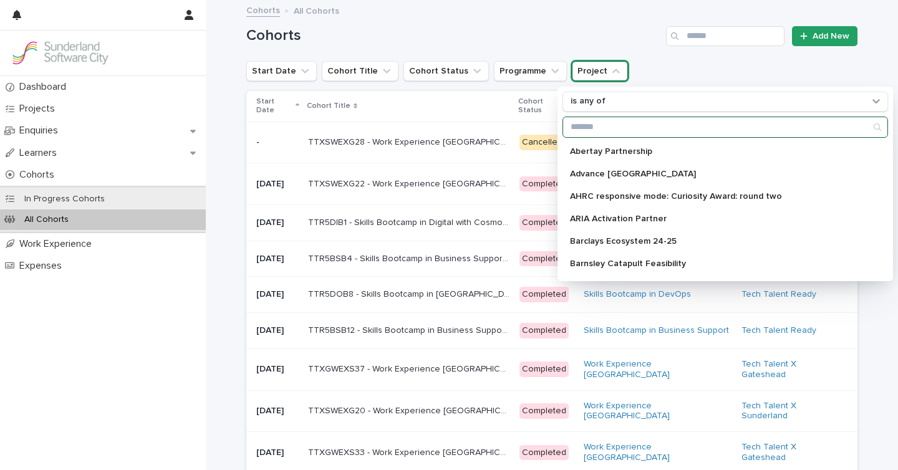
click at [617, 123] on input "Search" at bounding box center [725, 127] width 324 height 20
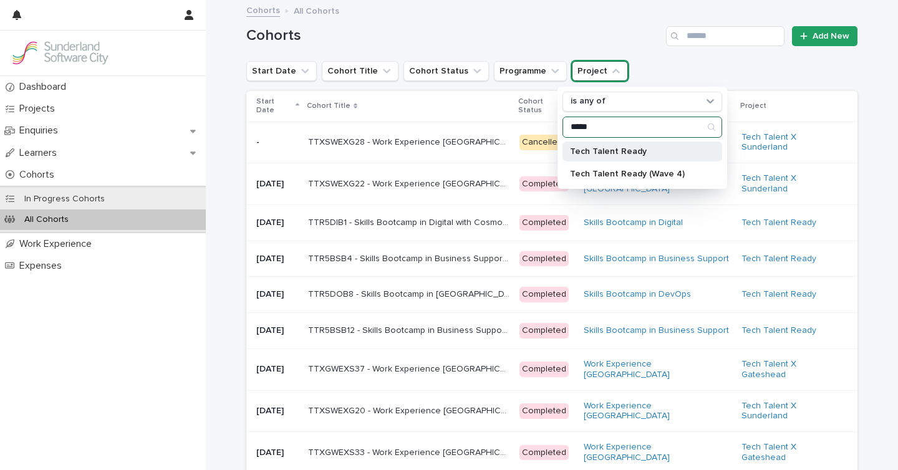
type input "*****"
click at [620, 161] on div "Tech Talent Ready" at bounding box center [643, 152] width 160 height 20
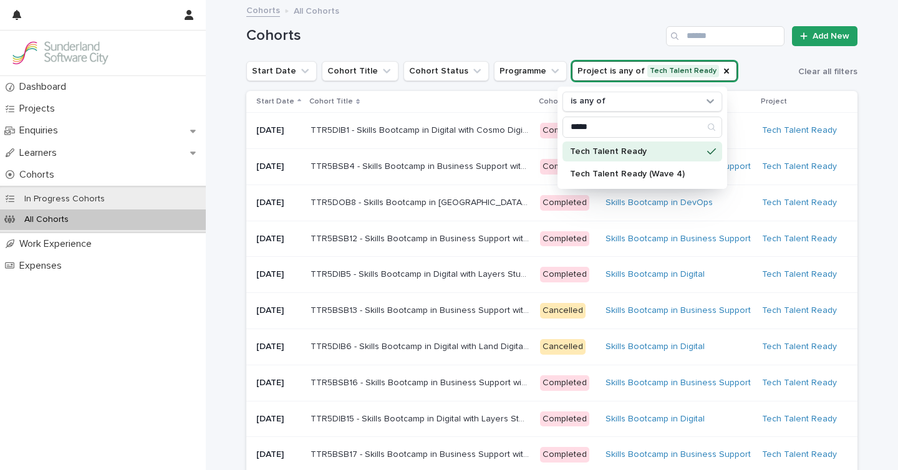
click at [522, 29] on h1 "Cohorts" at bounding box center [453, 36] width 415 height 18
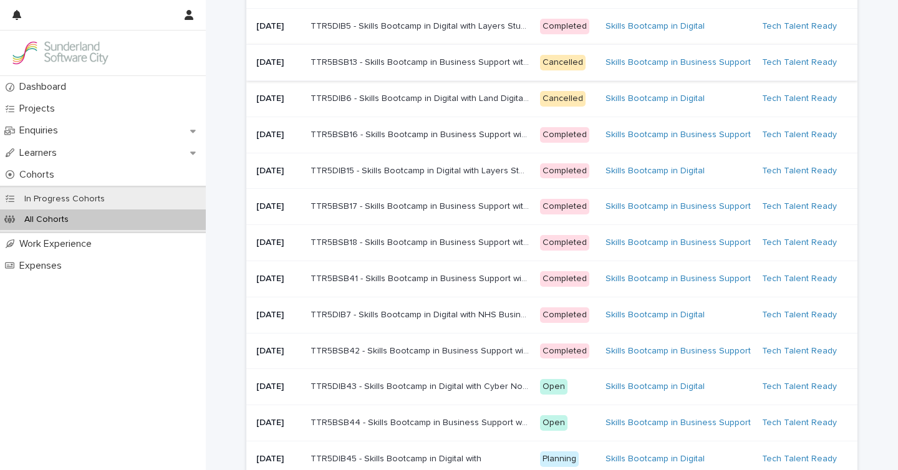
scroll to position [253, 0]
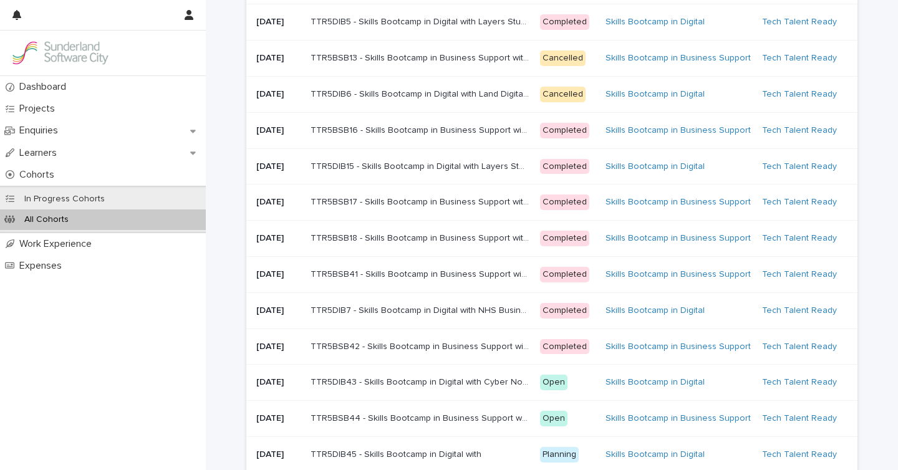
click at [453, 278] on p "TTR5BSB41 - Skills Bootcamp in Business Support with NHS Business Services Auth…" at bounding box center [421, 273] width 221 height 13
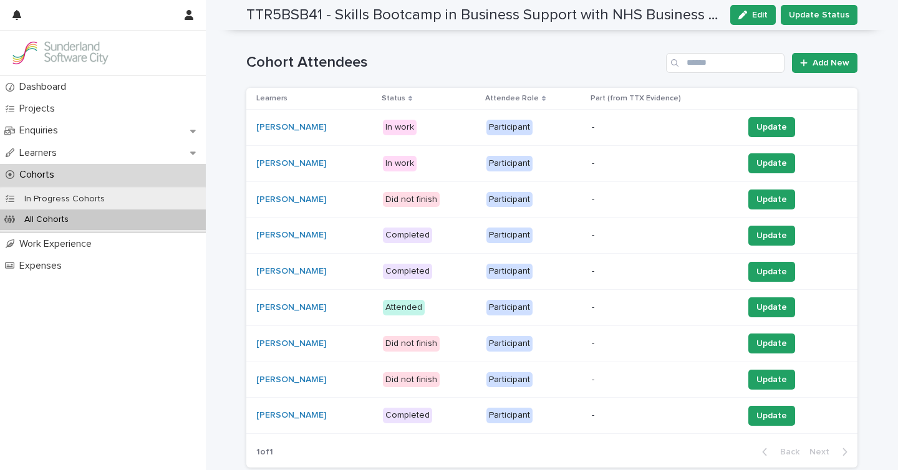
scroll to position [273, 0]
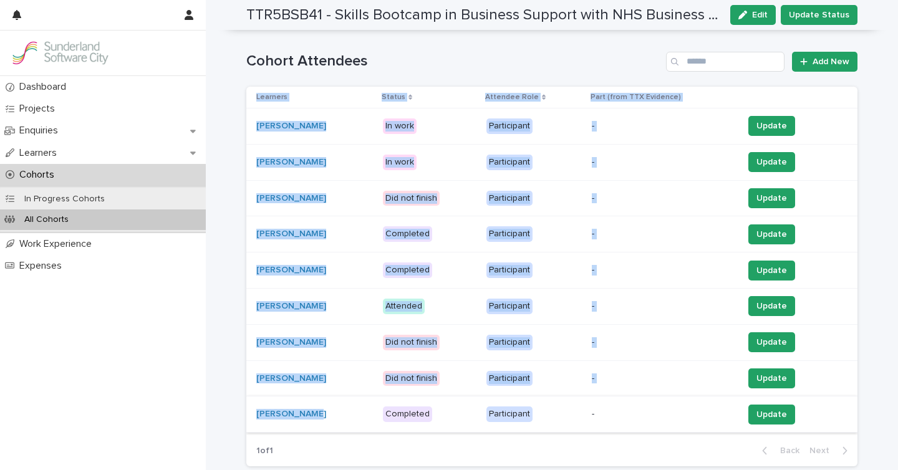
drag, startPoint x: 248, startPoint y: 99, endPoint x: 324, endPoint y: 415, distance: 325.2
click at [324, 415] on table "Learners Status Attendee Role Part (from TTX Evidence) [PERSON_NAME] In work Pa…" at bounding box center [551, 260] width 611 height 347
click at [317, 125] on link "[PERSON_NAME]" at bounding box center [291, 126] width 70 height 11
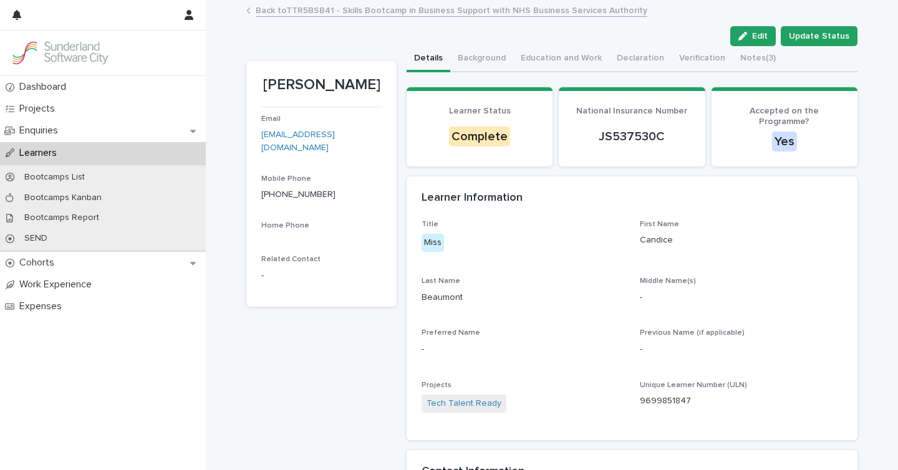
click at [662, 395] on p "9699851847" at bounding box center [741, 401] width 203 height 13
click at [735, 70] on button "Notes (3)" at bounding box center [758, 59] width 51 height 26
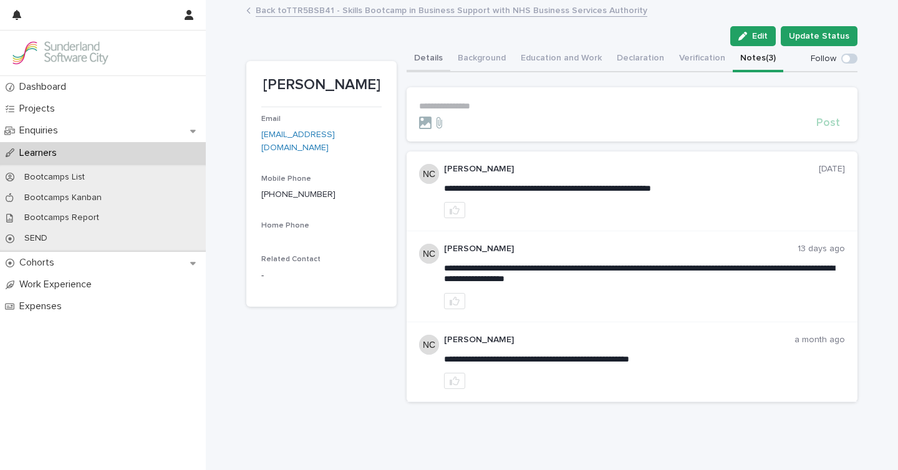
click at [412, 62] on button "Details" at bounding box center [429, 59] width 44 height 26
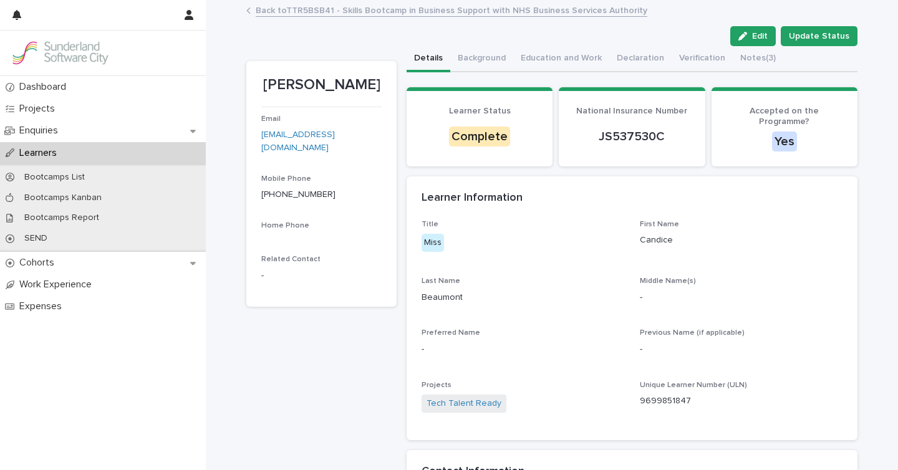
click at [379, 9] on link "Back to TTR5BSB41 - Skills Bootcamp in Business Support with NHS Business Servi…" at bounding box center [452, 9] width 392 height 14
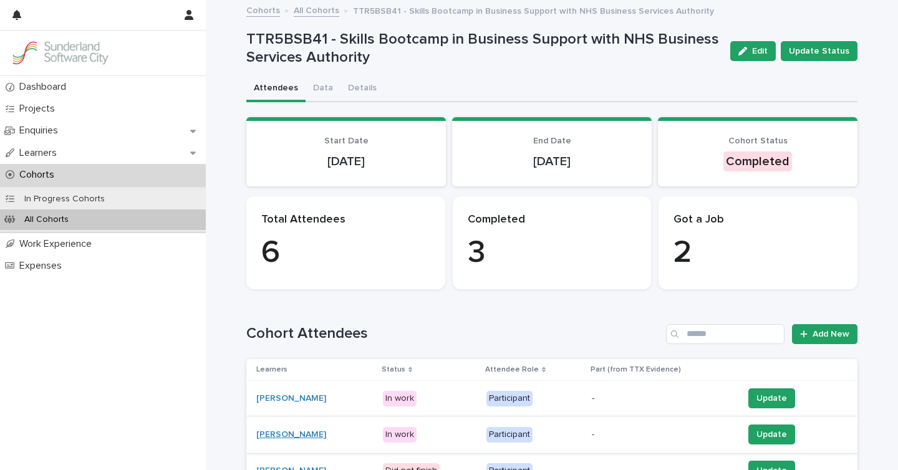
click at [312, 432] on link "[PERSON_NAME]" at bounding box center [291, 435] width 70 height 11
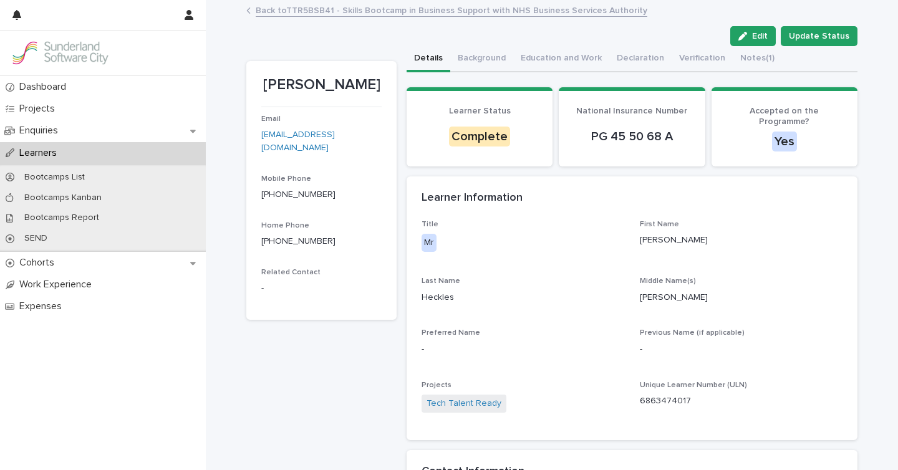
click at [659, 395] on p "6863474017" at bounding box center [741, 401] width 203 height 13
click at [735, 63] on button "Notes (1)" at bounding box center [757, 59] width 49 height 26
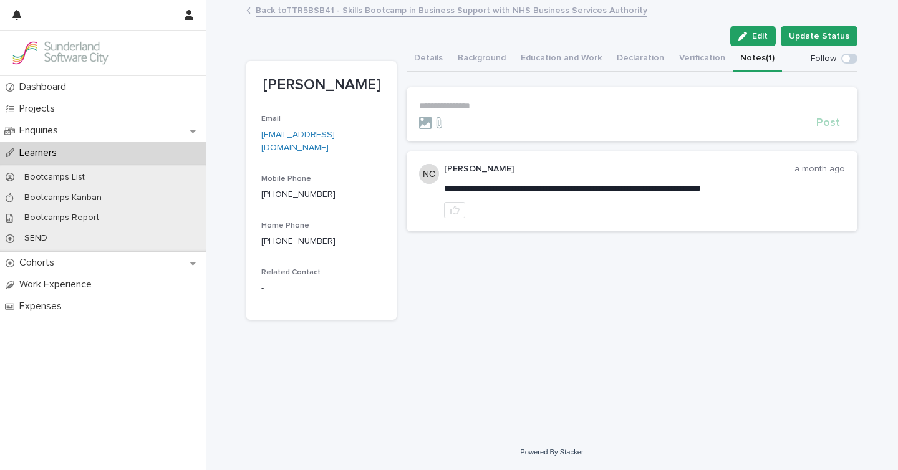
click at [316, 7] on link "Back to TTR5BSB41 - Skills Bootcamp in Business Support with NHS Business Servi…" at bounding box center [452, 9] width 392 height 14
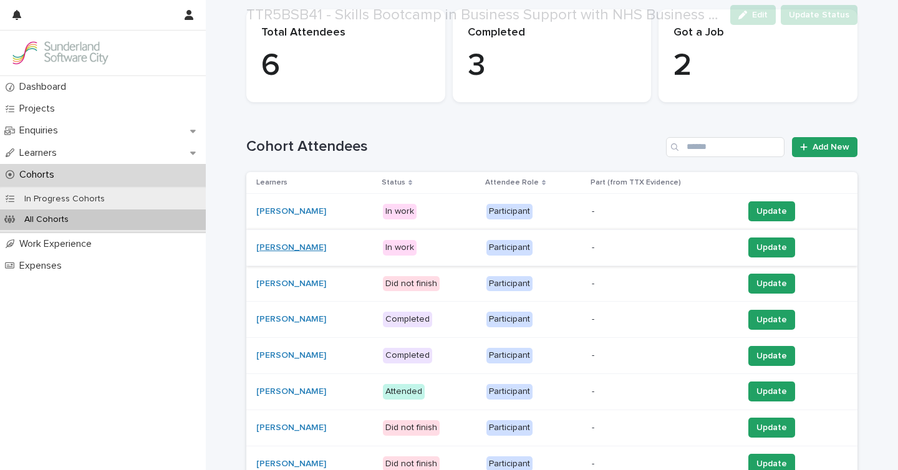
scroll to position [193, 0]
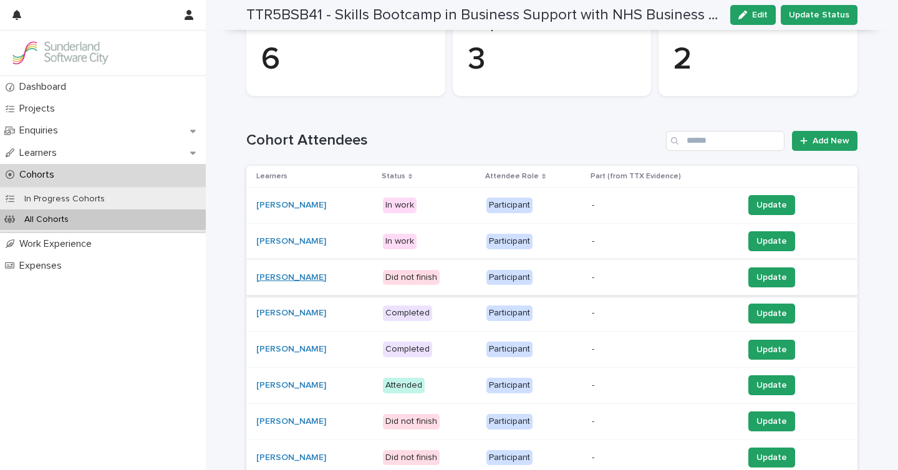
click at [275, 276] on link "[PERSON_NAME]" at bounding box center [291, 278] width 70 height 11
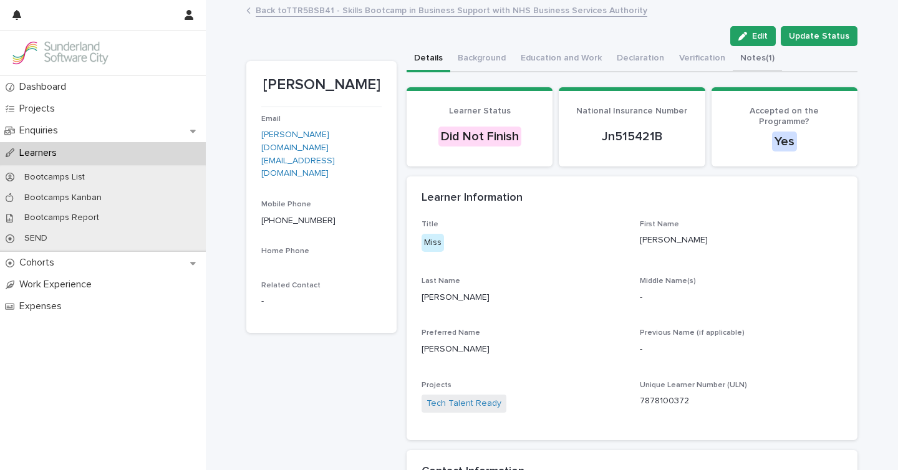
click at [745, 62] on button "Notes (1)" at bounding box center [757, 59] width 49 height 26
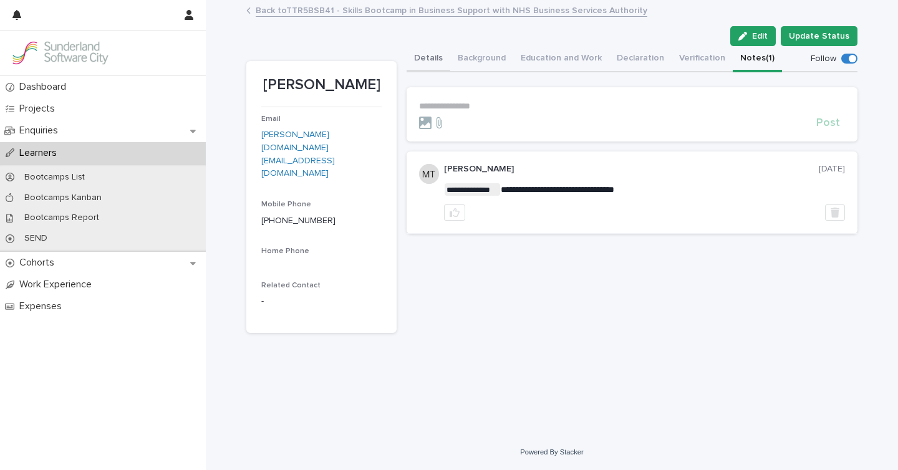
click at [441, 59] on button "Details" at bounding box center [429, 59] width 44 height 26
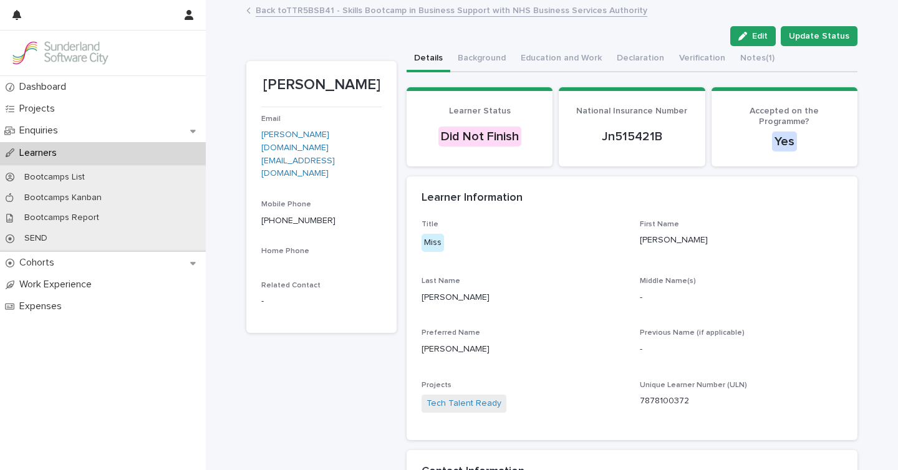
click at [306, 12] on link "Back to TTR5BSB41 - Skills Bootcamp in Business Support with NHS Business Servi…" at bounding box center [452, 9] width 392 height 14
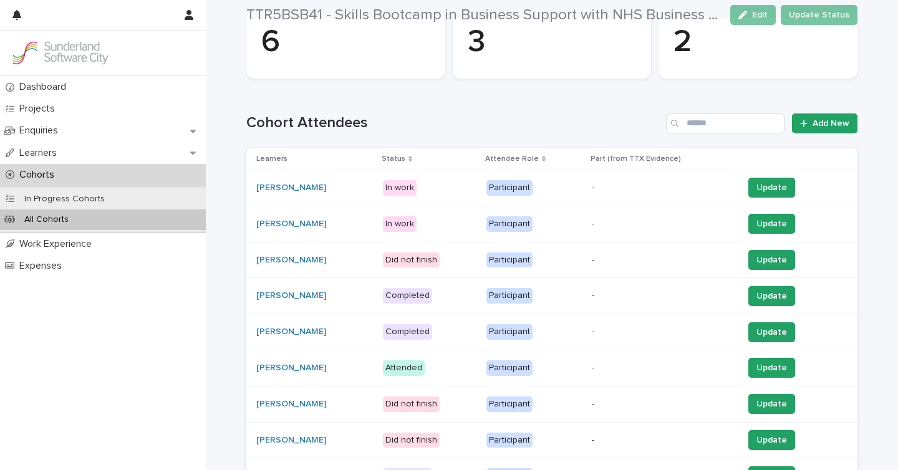
scroll to position [215, 0]
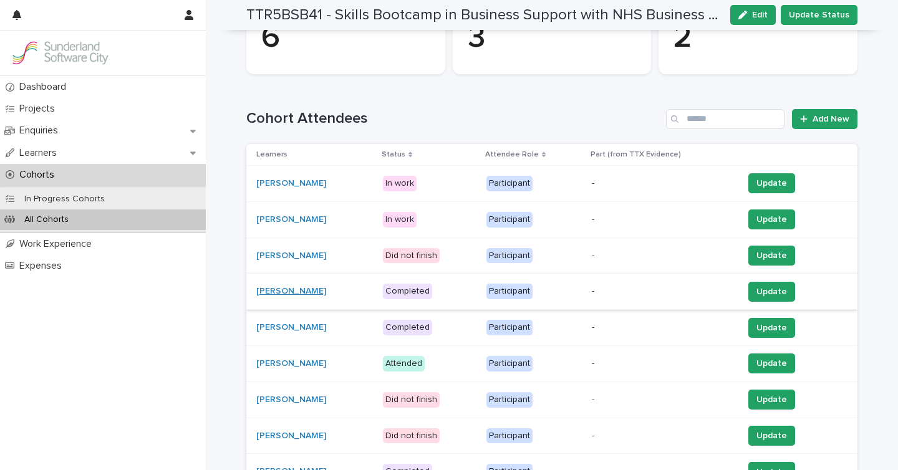
click at [300, 291] on link "[PERSON_NAME]" at bounding box center [291, 291] width 70 height 11
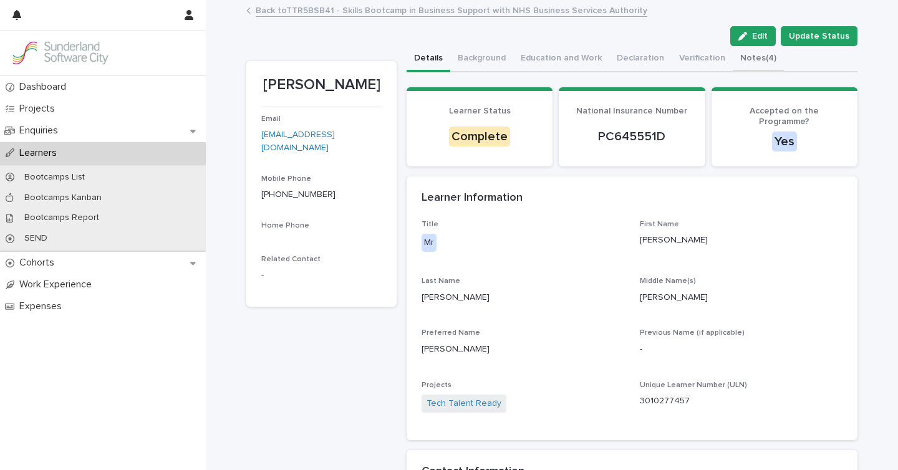
click at [737, 50] on button "Notes (4)" at bounding box center [758, 59] width 51 height 26
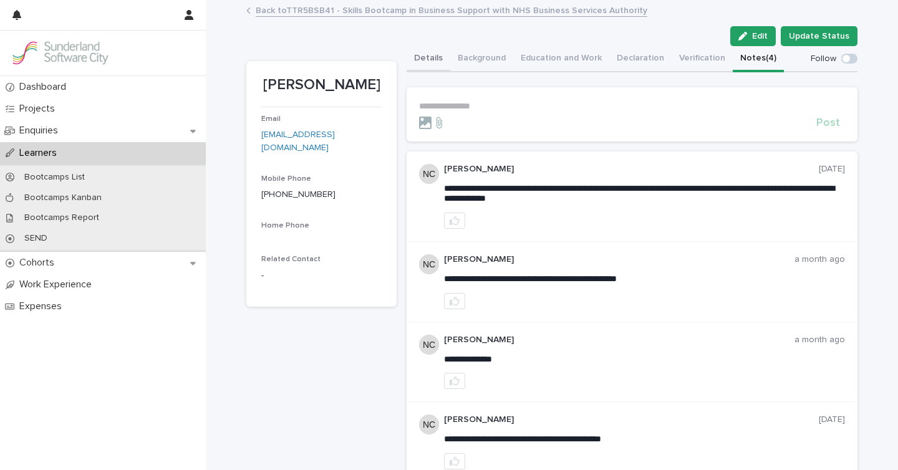
click at [430, 63] on button "Details" at bounding box center [429, 59] width 44 height 26
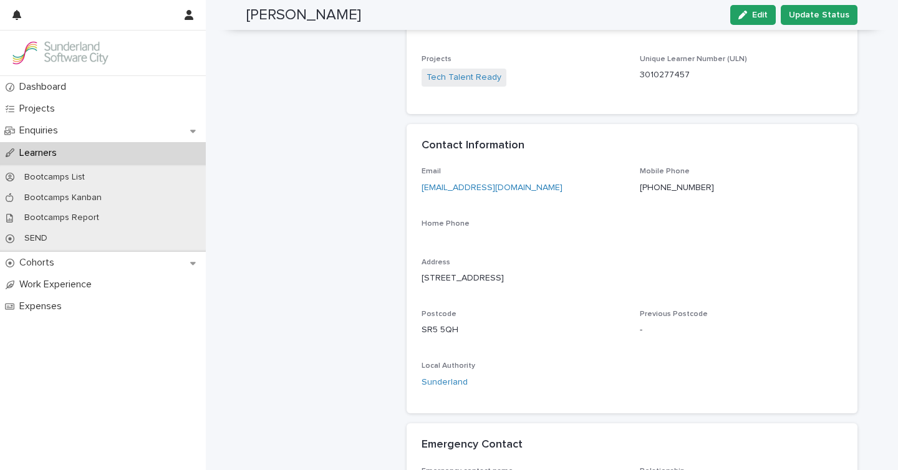
scroll to position [171, 0]
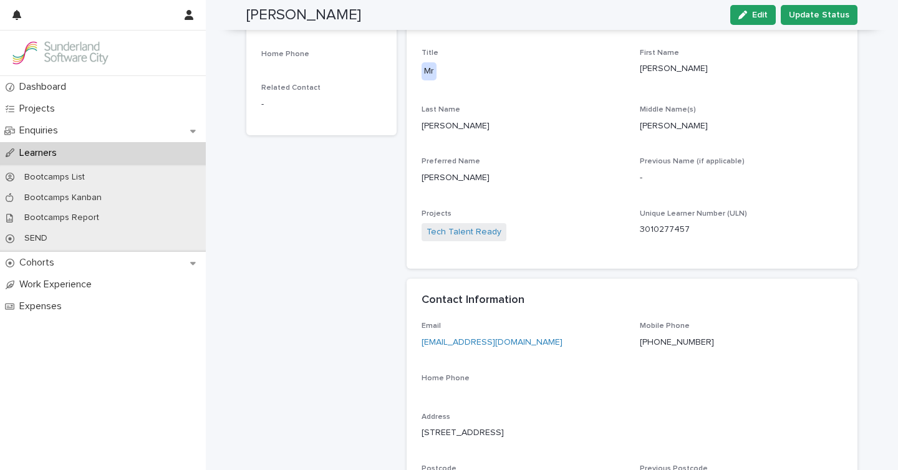
click at [659, 223] on p "3010277457" at bounding box center [741, 229] width 203 height 13
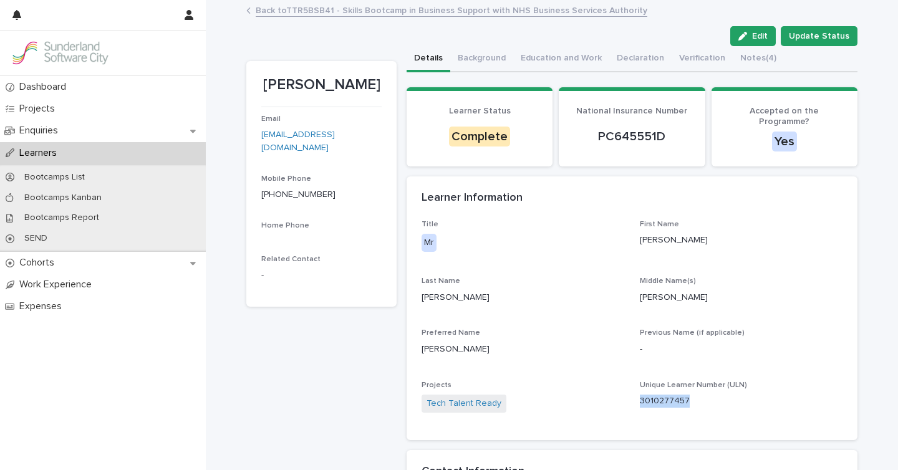
click at [304, 7] on link "Back to TTR5BSB41 - Skills Bootcamp in Business Support with NHS Business Servi…" at bounding box center [452, 9] width 392 height 14
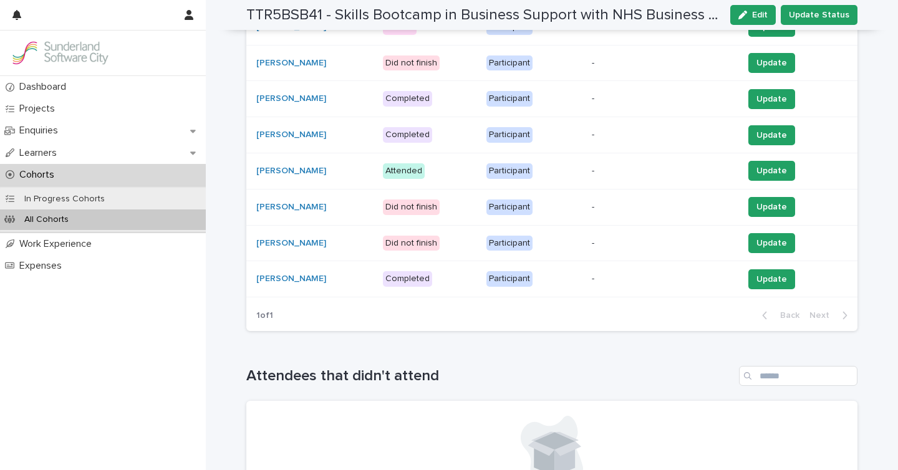
scroll to position [397, 0]
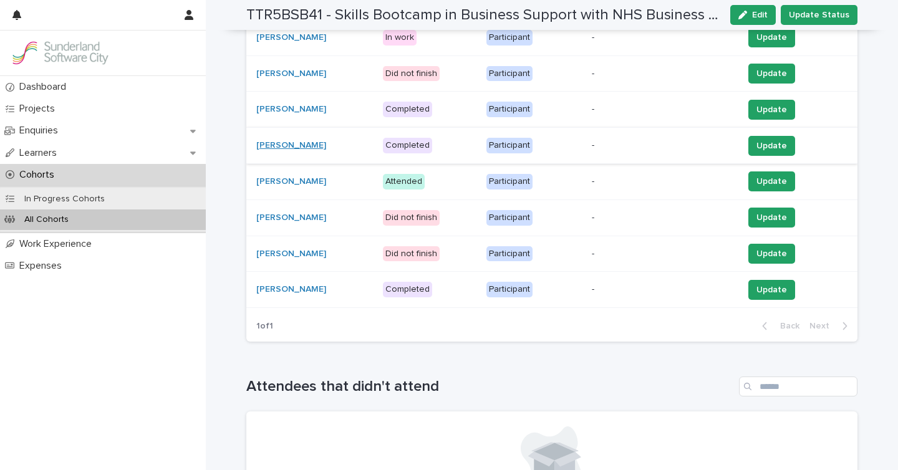
click at [293, 145] on link "[PERSON_NAME]" at bounding box center [291, 145] width 70 height 11
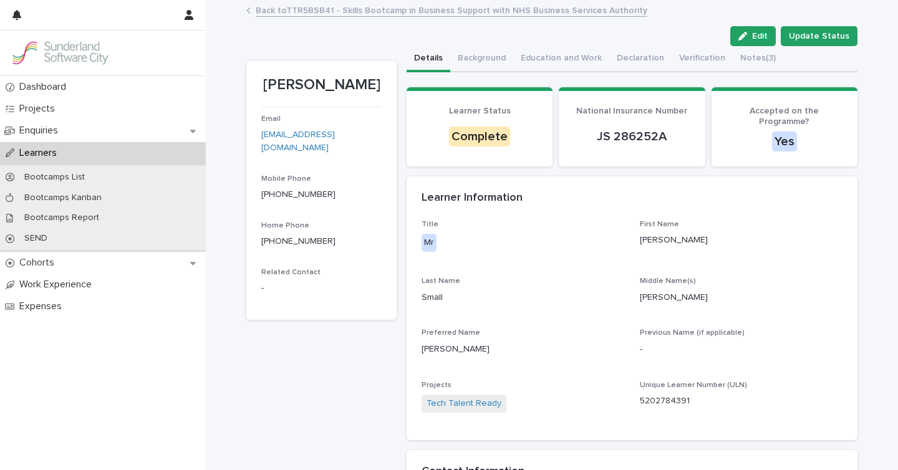
click at [670, 395] on p "5202784391" at bounding box center [741, 401] width 203 height 13
click at [737, 57] on button "Notes (3)" at bounding box center [758, 59] width 51 height 26
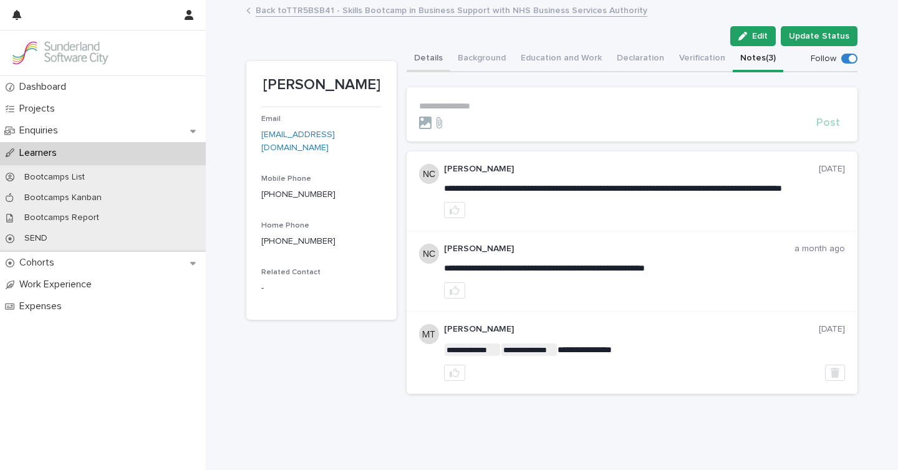
click at [431, 52] on button "Details" at bounding box center [429, 59] width 44 height 26
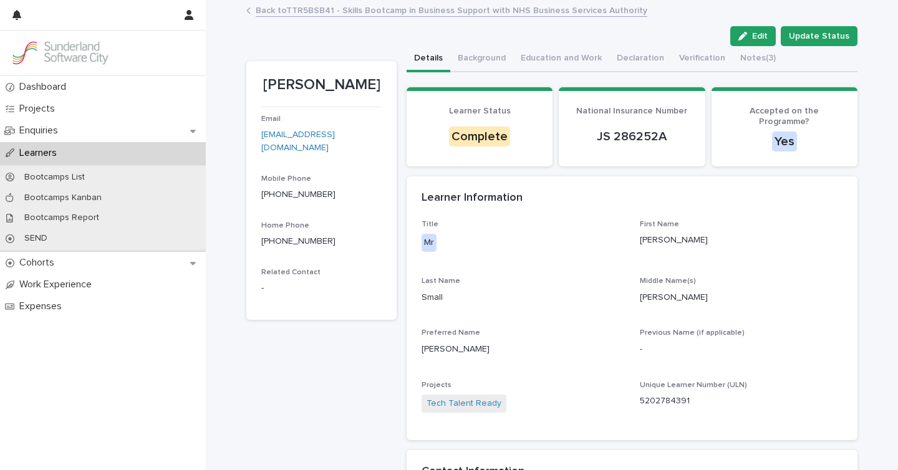
click at [306, 9] on link "Back to TTR5BSB41 - Skills Bootcamp in Business Support with NHS Business Servi…" at bounding box center [452, 9] width 392 height 14
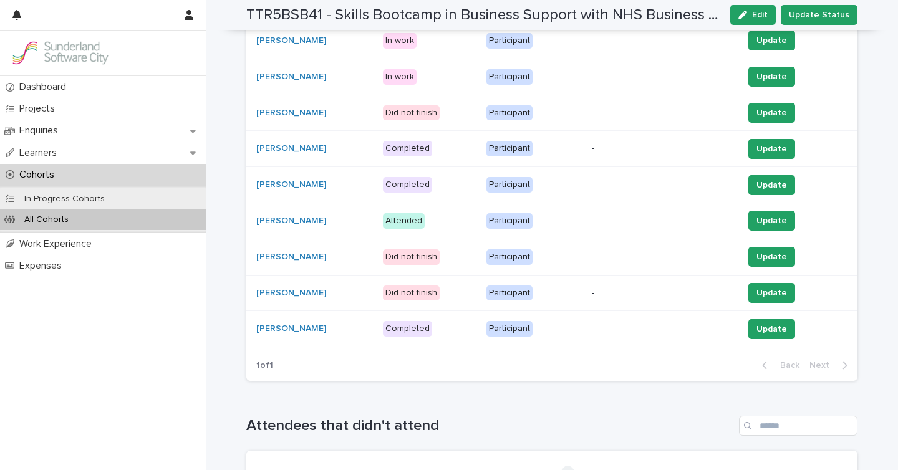
scroll to position [359, 0]
click at [289, 218] on link "[PERSON_NAME]" at bounding box center [291, 220] width 70 height 11
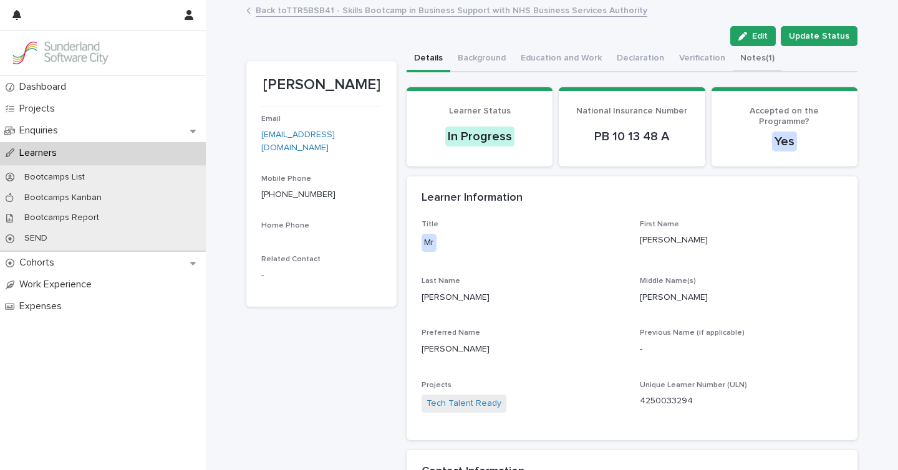
click at [747, 62] on button "Notes (1)" at bounding box center [757, 59] width 49 height 26
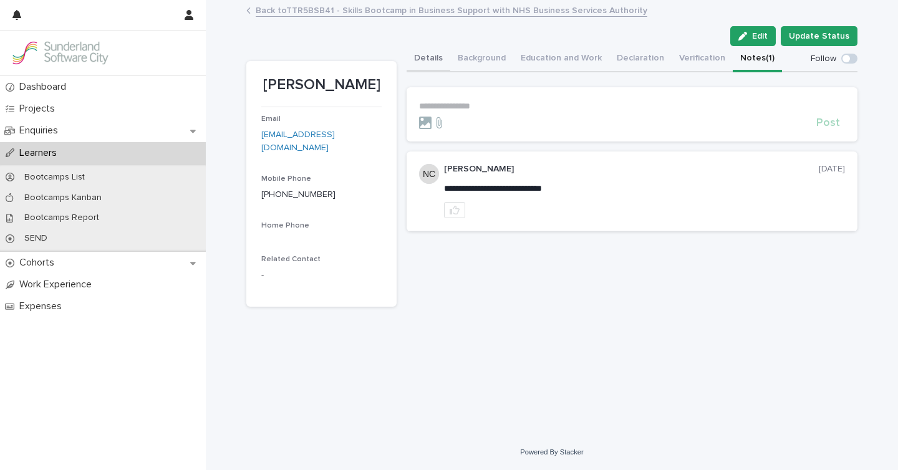
click at [431, 64] on button "Details" at bounding box center [429, 59] width 44 height 26
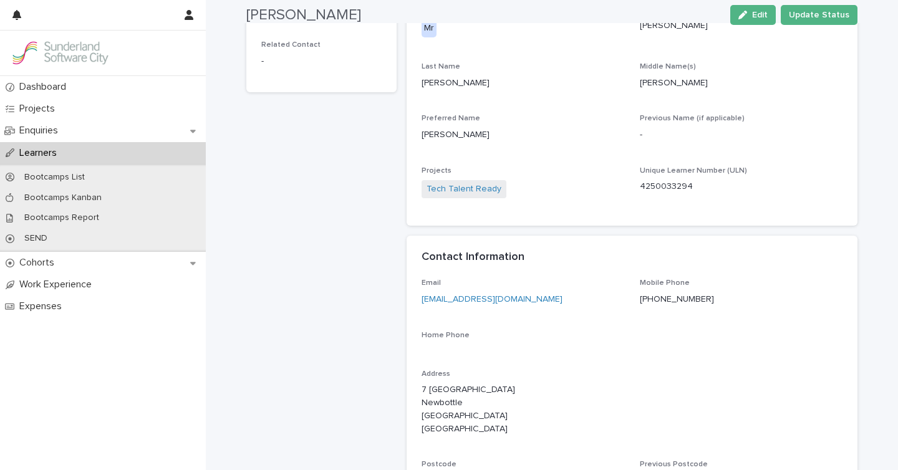
scroll to position [232, 0]
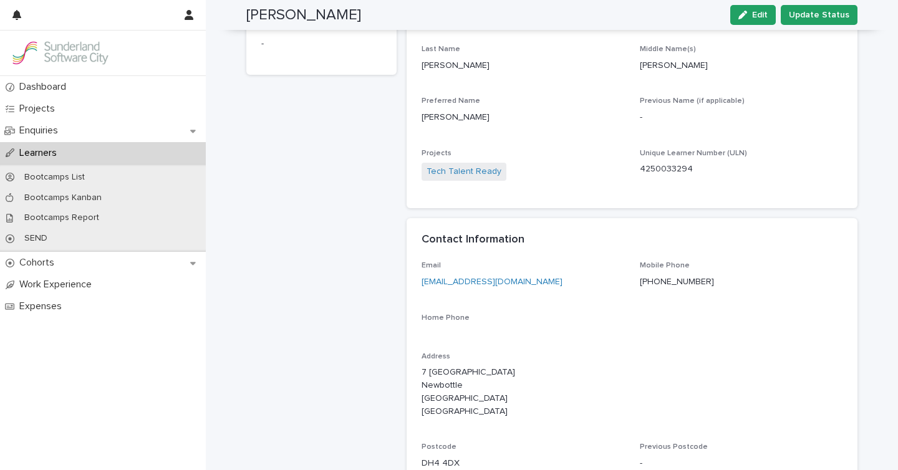
click at [664, 163] on p "4250033294" at bounding box center [741, 169] width 203 height 13
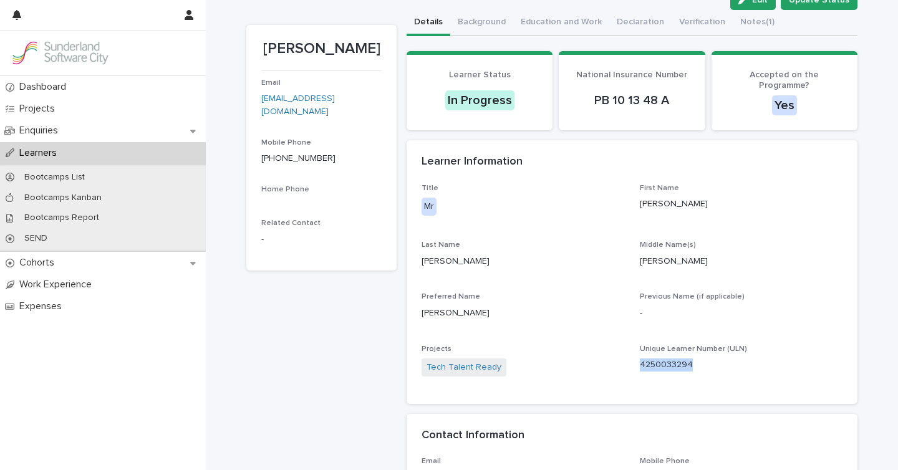
scroll to position [37, 0]
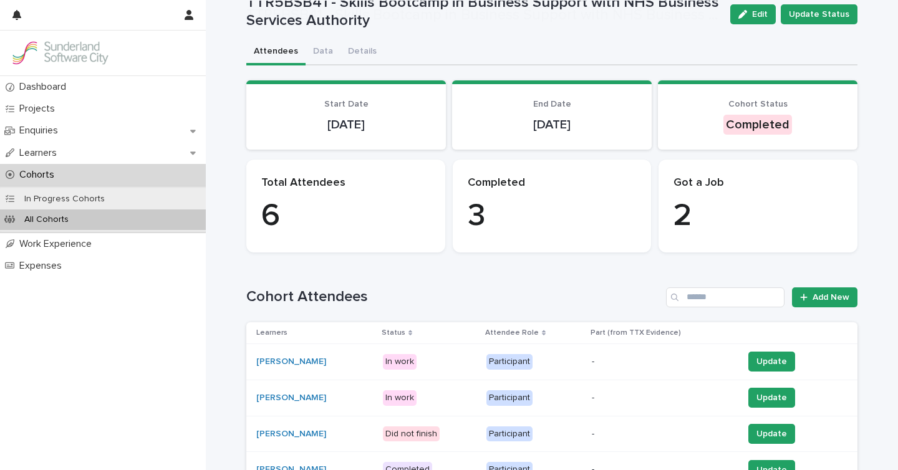
scroll to position [281, 0]
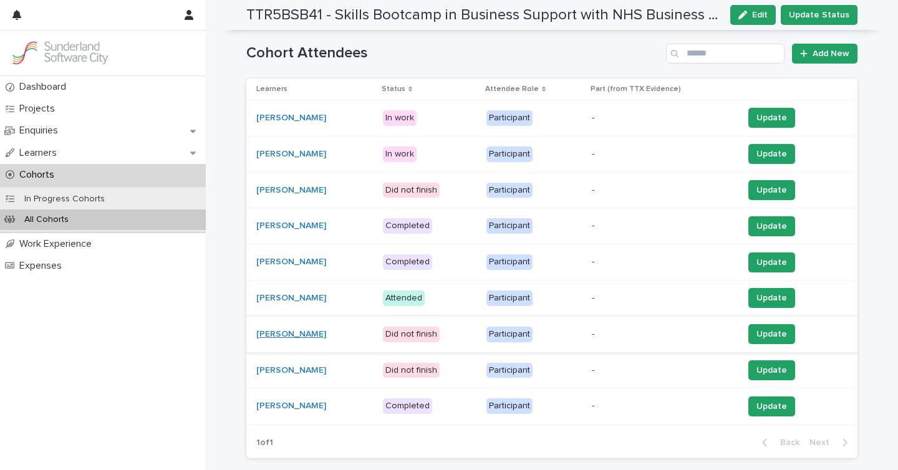
click at [301, 331] on link "[PERSON_NAME]" at bounding box center [291, 334] width 70 height 11
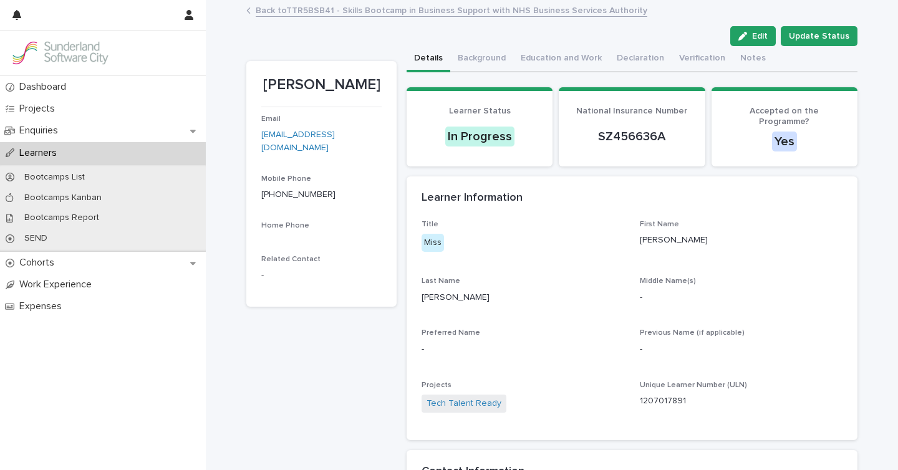
click at [665, 395] on p "1207017891" at bounding box center [741, 401] width 203 height 13
click at [818, 39] on span "Update Status" at bounding box center [819, 36] width 60 height 12
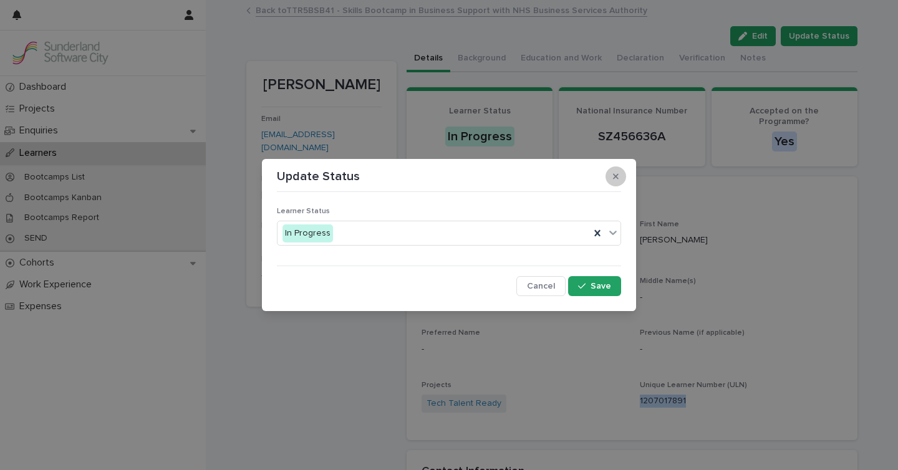
click at [613, 179] on icon "button" at bounding box center [616, 176] width 6 height 9
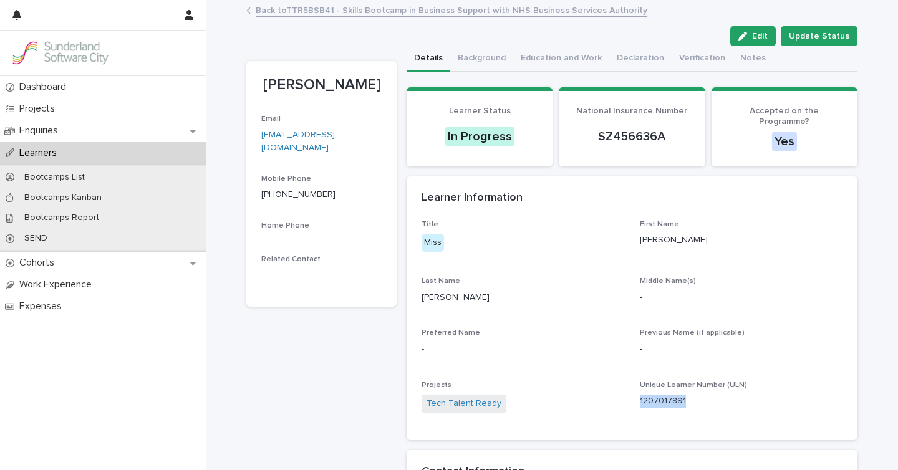
click at [347, 11] on link "Back to TTR5BSB41 - Skills Bootcamp in Business Support with NHS Business Servi…" at bounding box center [452, 9] width 392 height 14
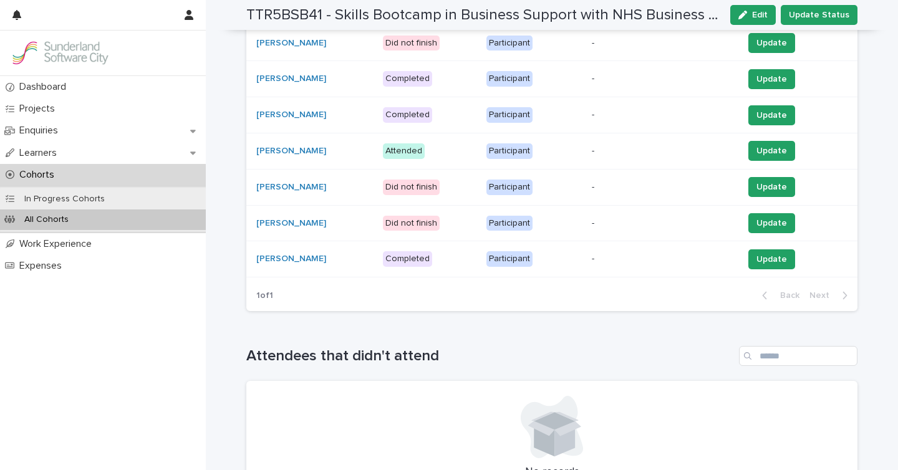
scroll to position [430, 0]
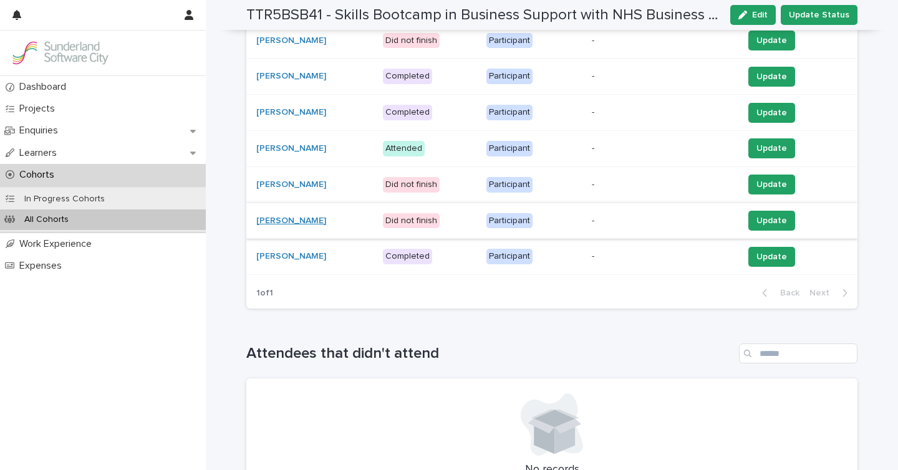
click at [306, 218] on link "[PERSON_NAME]" at bounding box center [291, 221] width 70 height 11
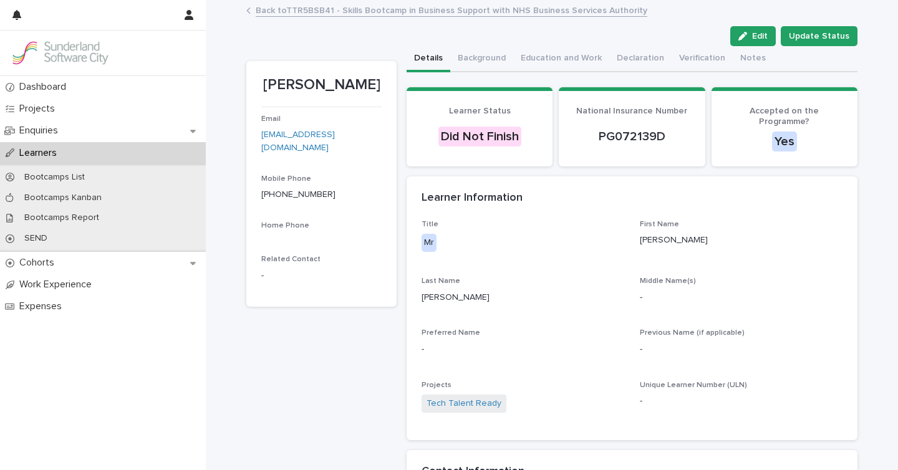
click at [303, 9] on link "Back to TTR5BSB41 - Skills Bootcamp in Business Support with NHS Business Servi…" at bounding box center [452, 9] width 392 height 14
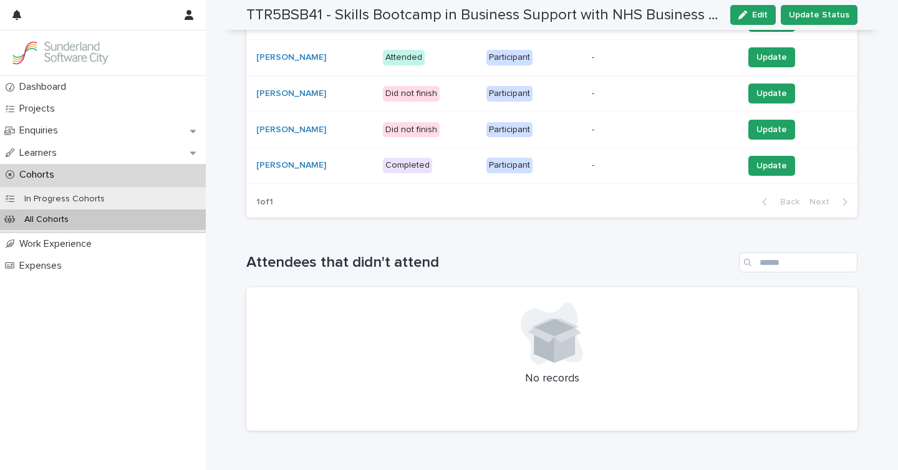
scroll to position [585, 0]
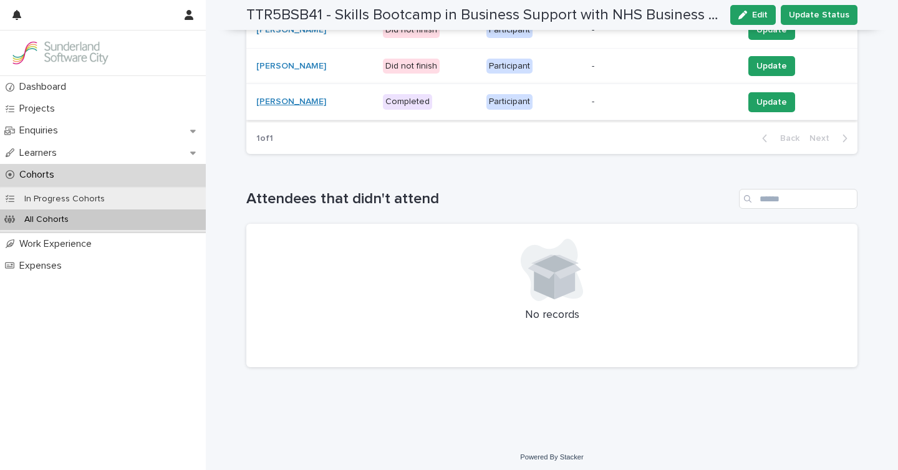
click at [299, 102] on link "[PERSON_NAME]" at bounding box center [291, 102] width 70 height 11
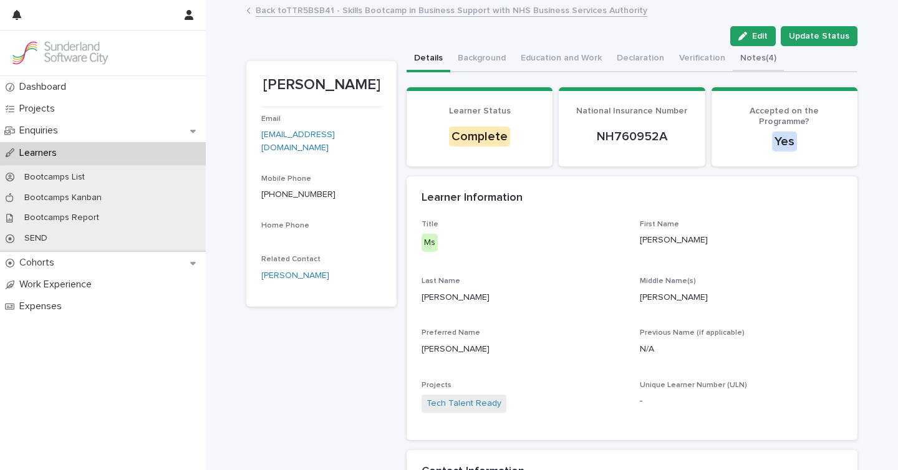
click at [738, 58] on button "Notes (4)" at bounding box center [758, 59] width 51 height 26
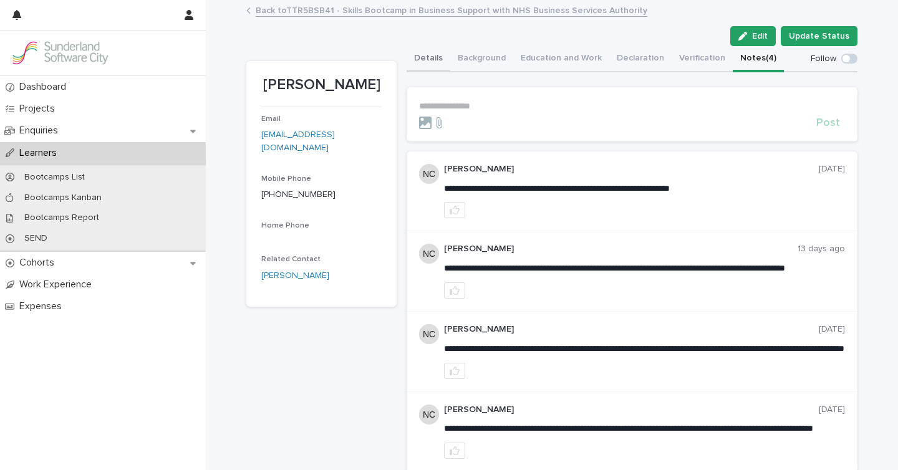
click at [427, 52] on button "Details" at bounding box center [429, 59] width 44 height 26
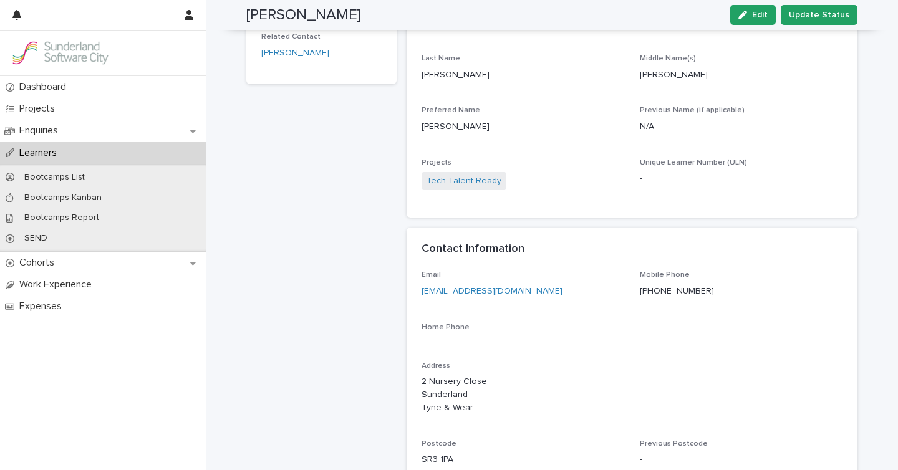
scroll to position [204, 0]
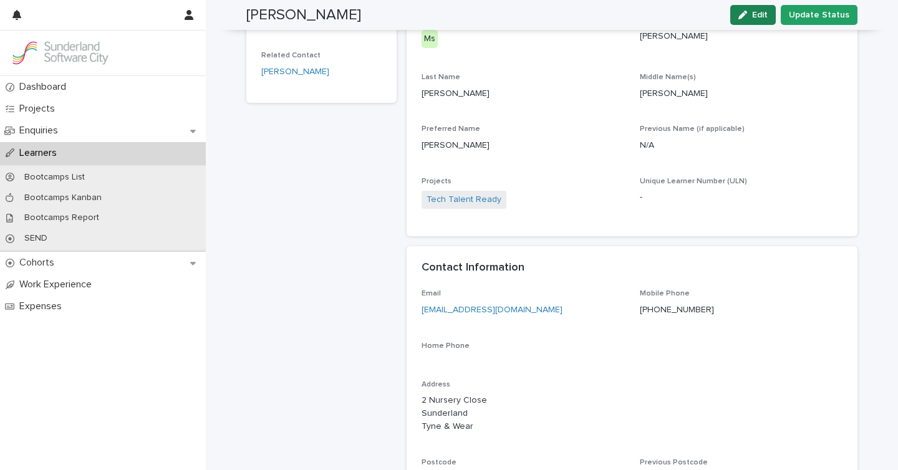
click at [758, 17] on span "Edit" at bounding box center [760, 15] width 16 height 9
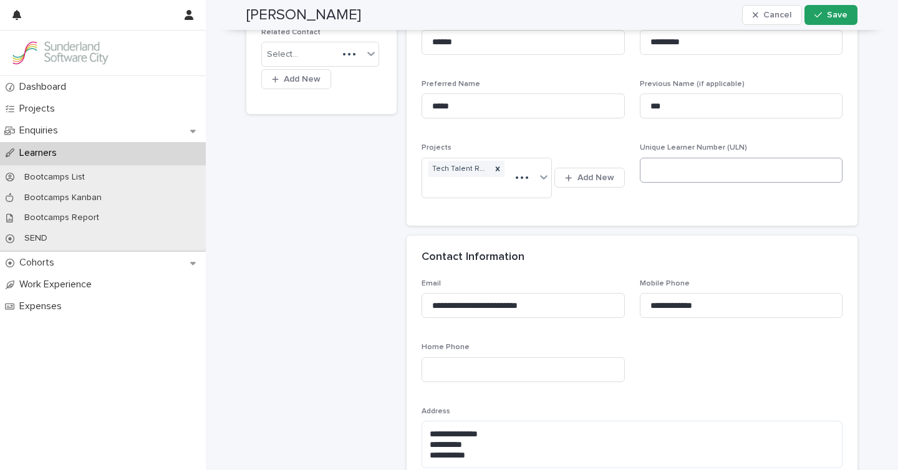
scroll to position [260, 0]
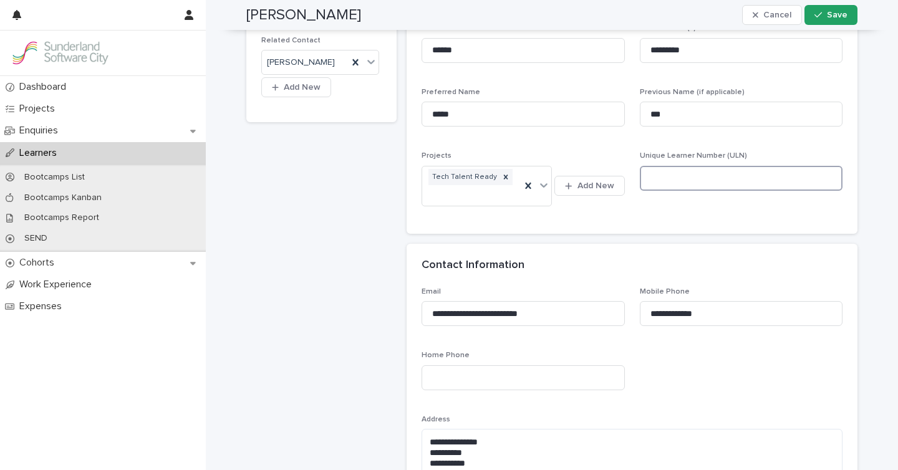
click at [663, 167] on input at bounding box center [741, 178] width 203 height 25
paste input "**********"
type input "**********"
click at [836, 17] on span "Save" at bounding box center [837, 15] width 21 height 9
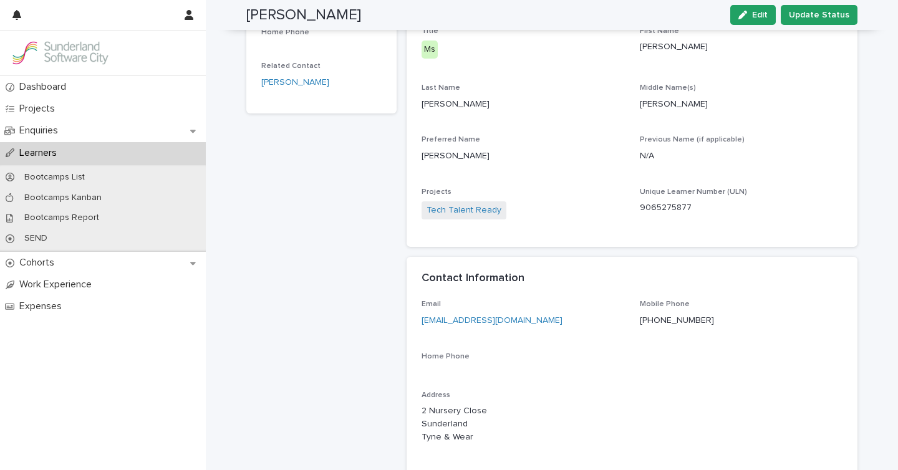
scroll to position [0, 0]
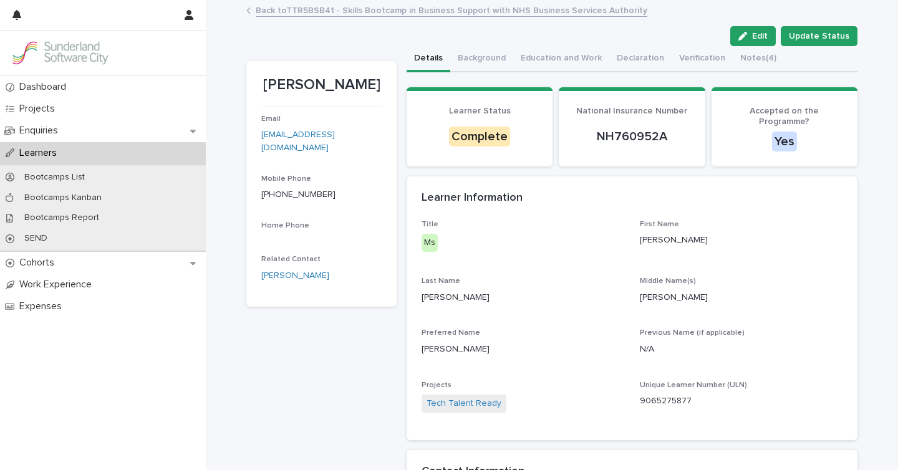
click at [47, 150] on p "Learners" at bounding box center [40, 153] width 52 height 12
